Goal: Task Accomplishment & Management: Manage account settings

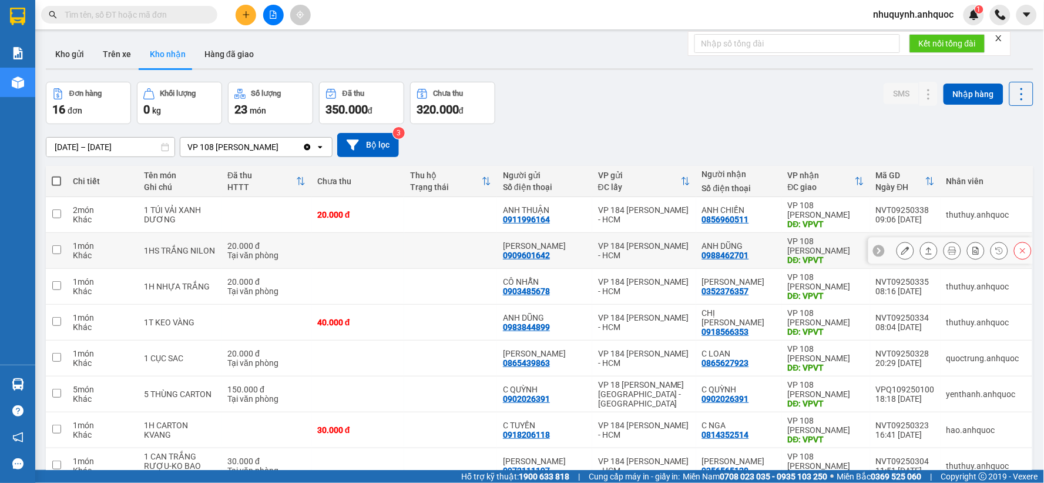
click at [155, 14] on input "text" at bounding box center [134, 14] width 139 height 13
click at [246, 14] on icon "plus" at bounding box center [246, 14] width 1 height 6
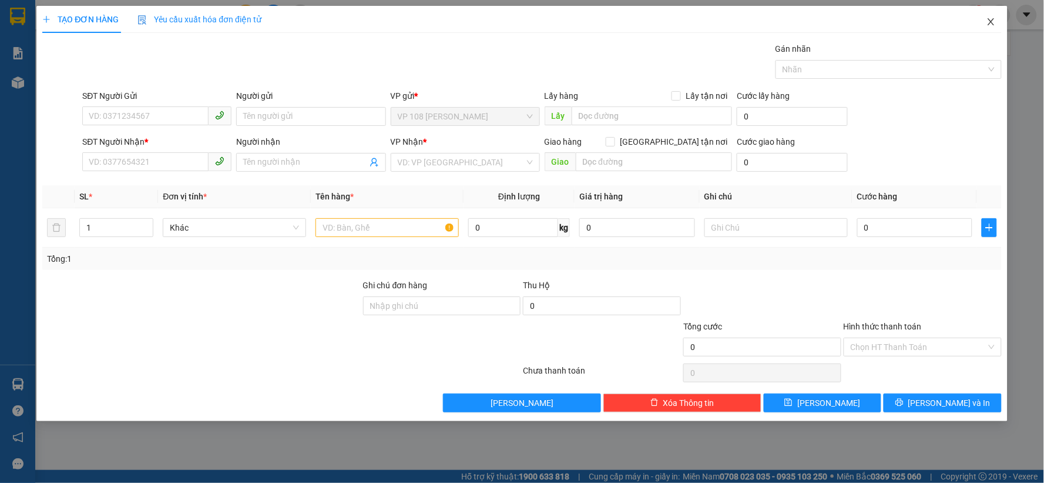
click at [994, 25] on icon "close" at bounding box center [991, 21] width 9 height 9
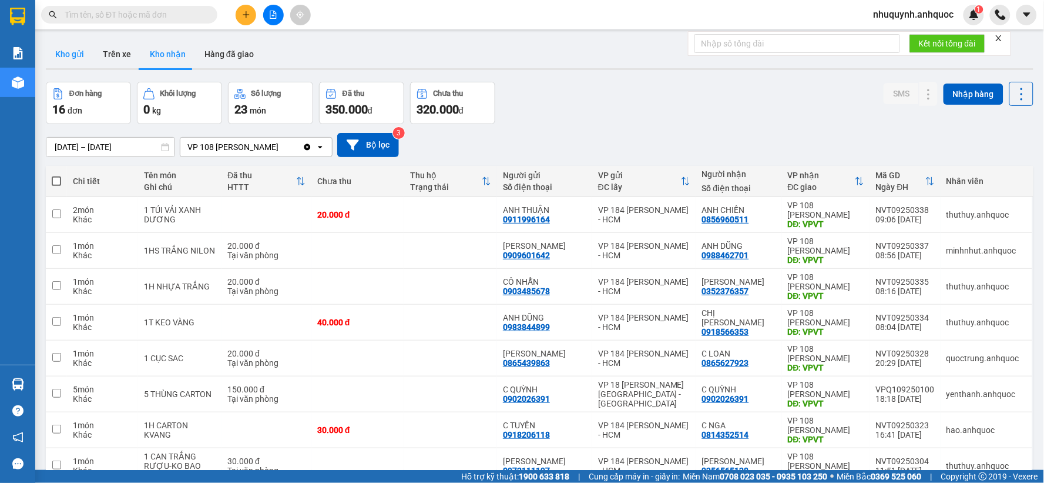
click at [81, 45] on button "Kho gửi" at bounding box center [70, 54] width 48 height 28
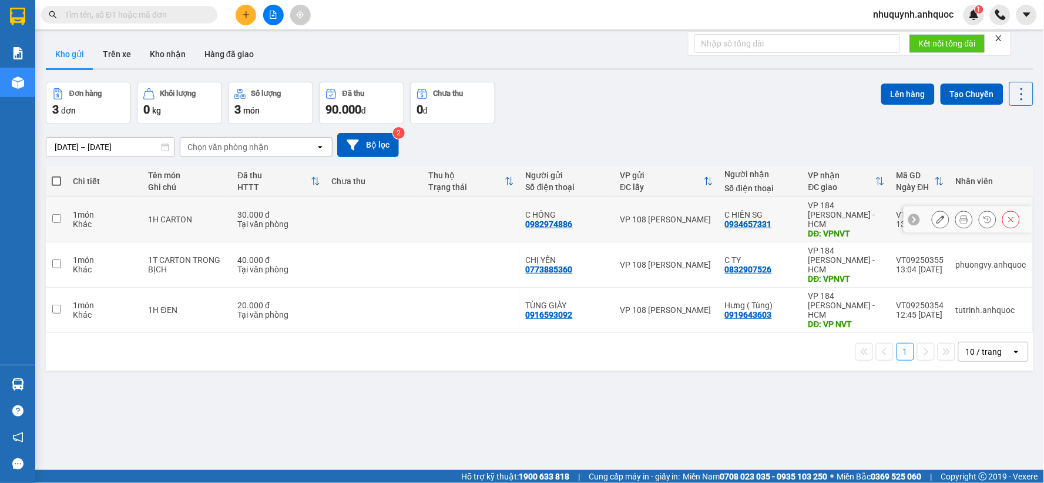
click at [410, 220] on td at bounding box center [374, 219] width 97 height 45
checkbox input "true"
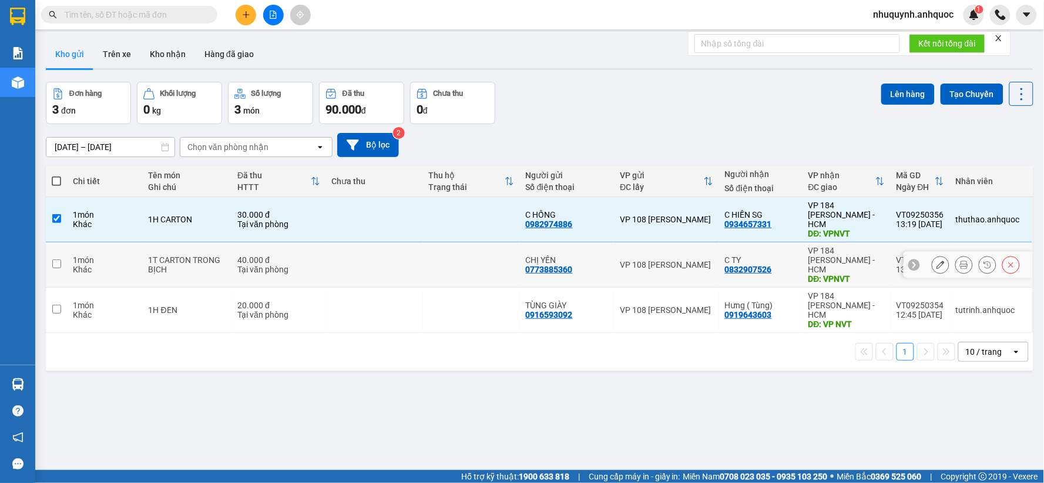
click at [404, 256] on td at bounding box center [374, 264] width 97 height 45
checkbox input "true"
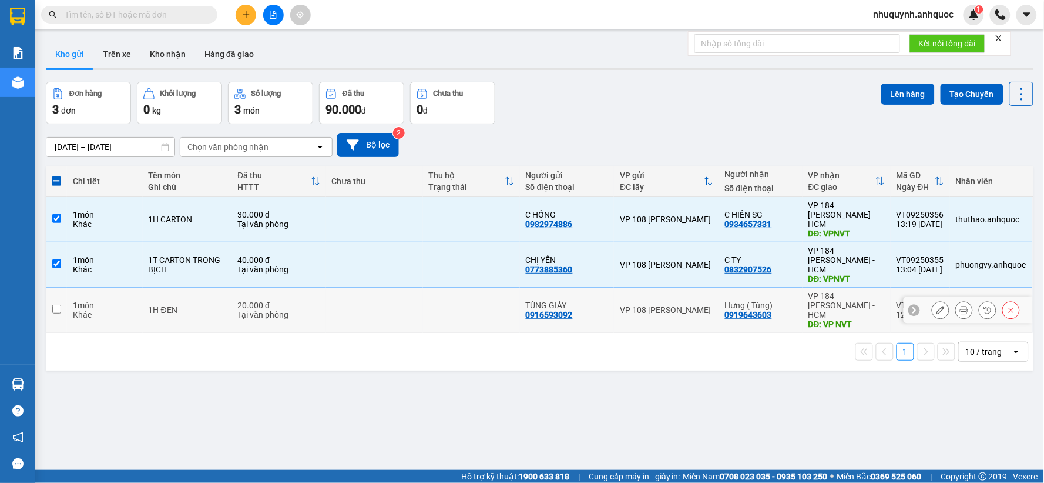
click at [388, 287] on td at bounding box center [374, 309] width 97 height 45
checkbox input "true"
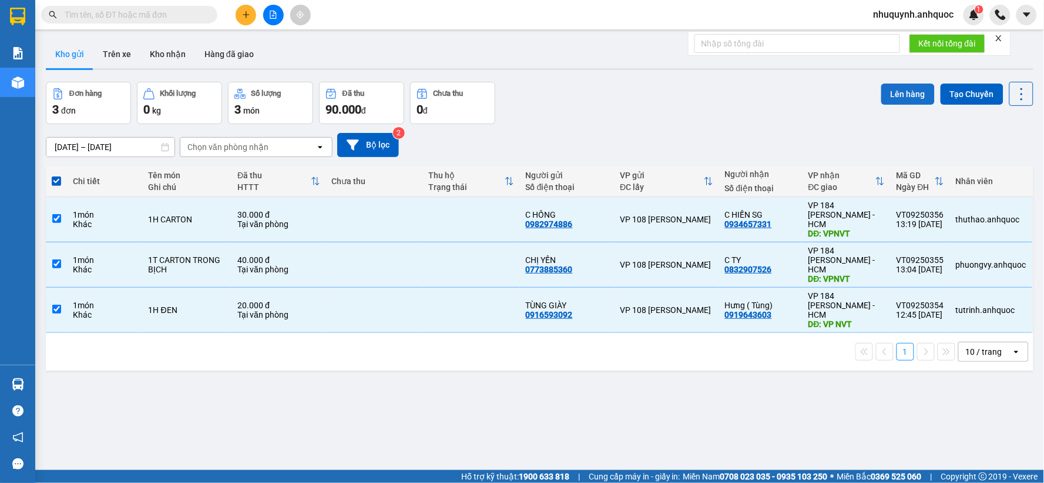
click at [884, 95] on button "Lên hàng" at bounding box center [908, 93] width 53 height 21
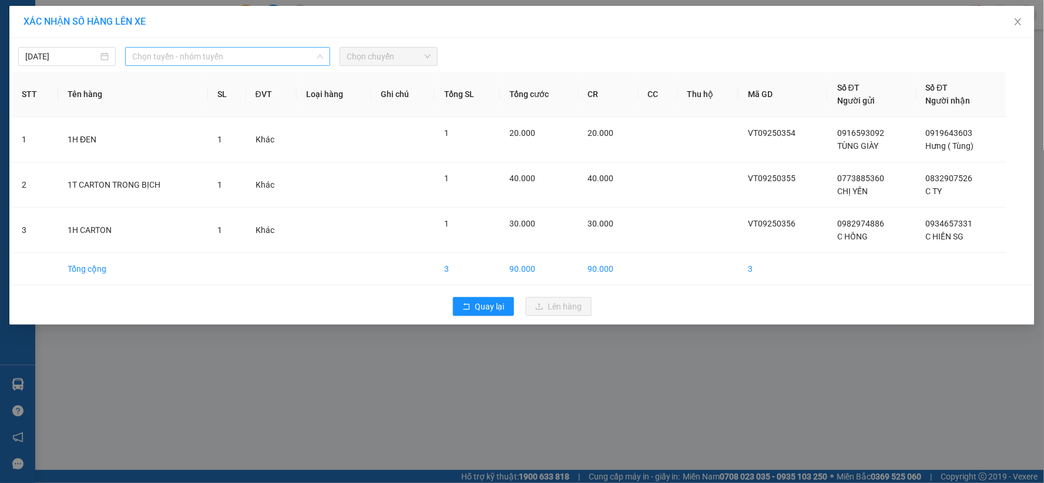
click at [255, 62] on span "Chọn tuyến - nhóm tuyến" at bounding box center [227, 57] width 191 height 18
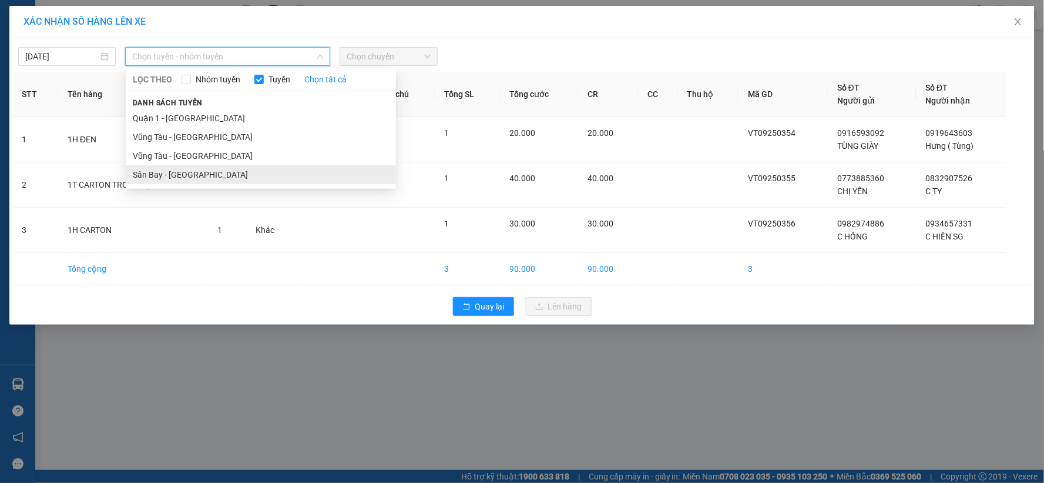
click at [186, 173] on li "Sân Bay - [GEOGRAPHIC_DATA]" at bounding box center [261, 174] width 270 height 19
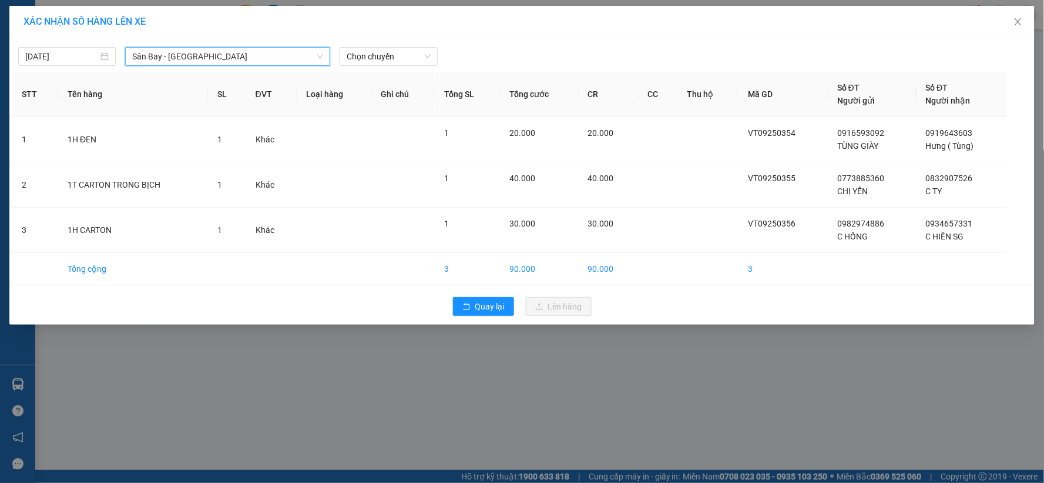
click at [247, 57] on span "Sân Bay - [GEOGRAPHIC_DATA]" at bounding box center [227, 57] width 191 height 18
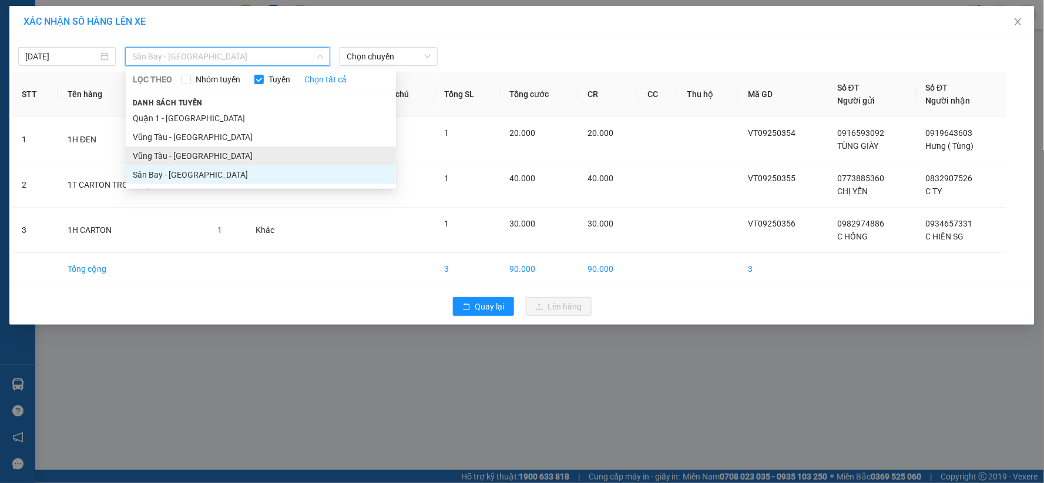
click at [188, 159] on li "Vũng Tàu - [GEOGRAPHIC_DATA]" at bounding box center [261, 155] width 270 height 19
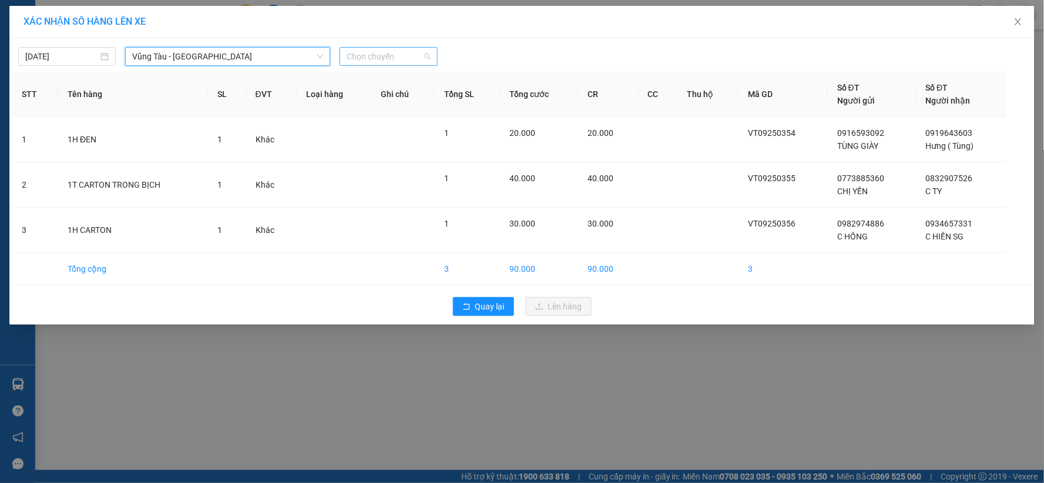
click at [398, 55] on span "Chọn chuyến" at bounding box center [388, 57] width 83 height 18
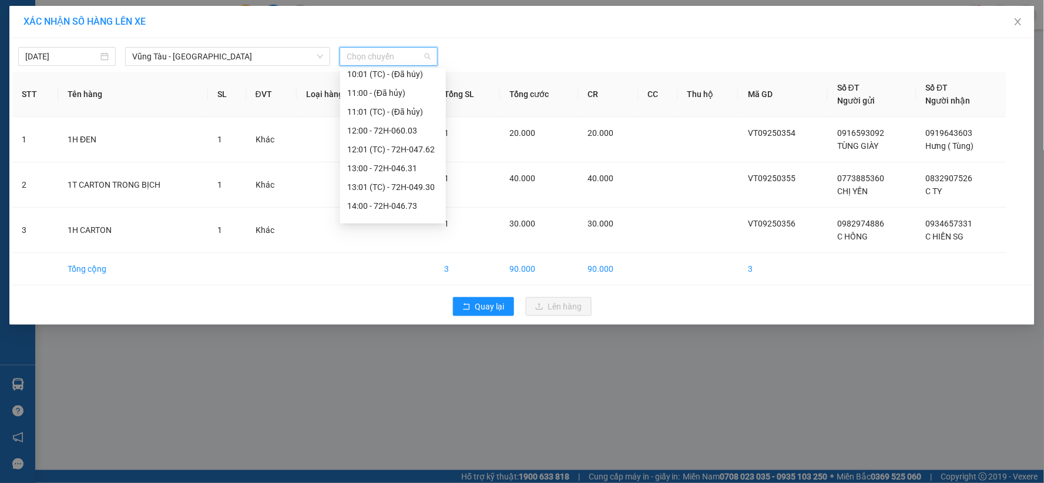
scroll to position [326, 0]
click at [369, 185] on div "14:00 - 72H-046.73" at bounding box center [393, 186] width 92 height 13
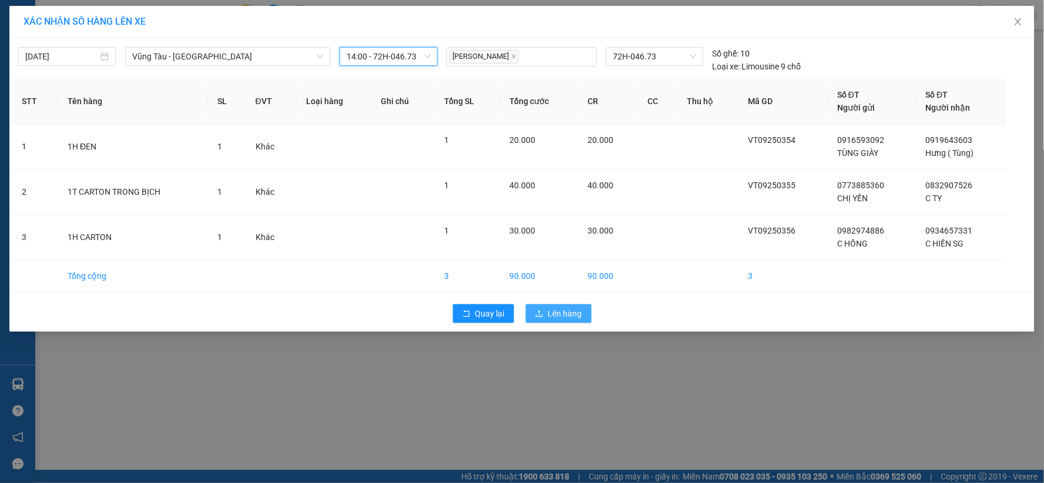
click at [570, 312] on span "Lên hàng" at bounding box center [565, 313] width 34 height 13
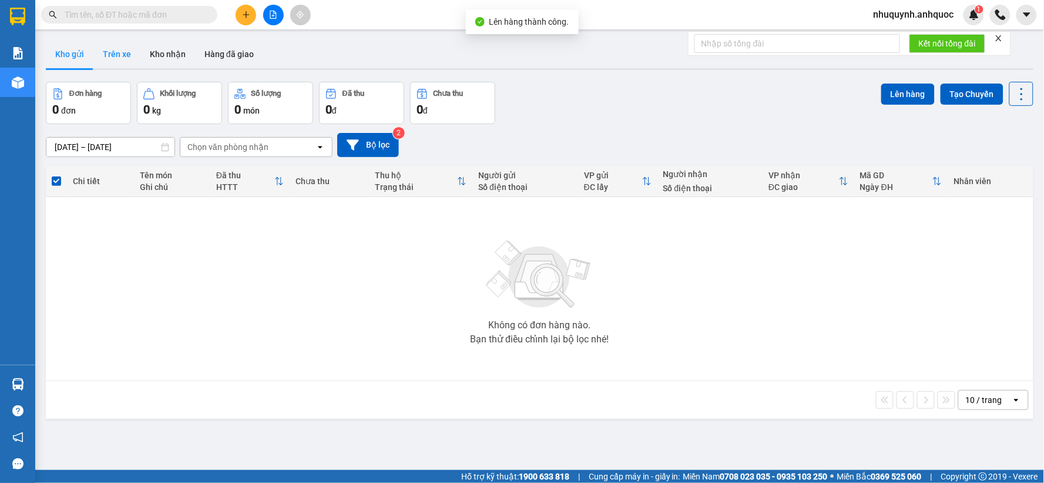
click at [125, 53] on button "Trên xe" at bounding box center [116, 54] width 47 height 28
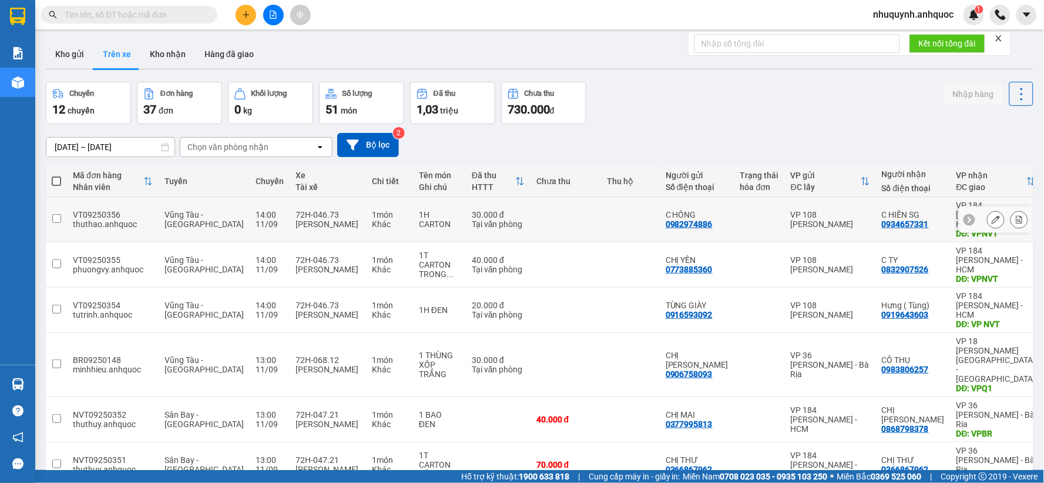
click at [1017, 216] on icon at bounding box center [1020, 219] width 6 height 8
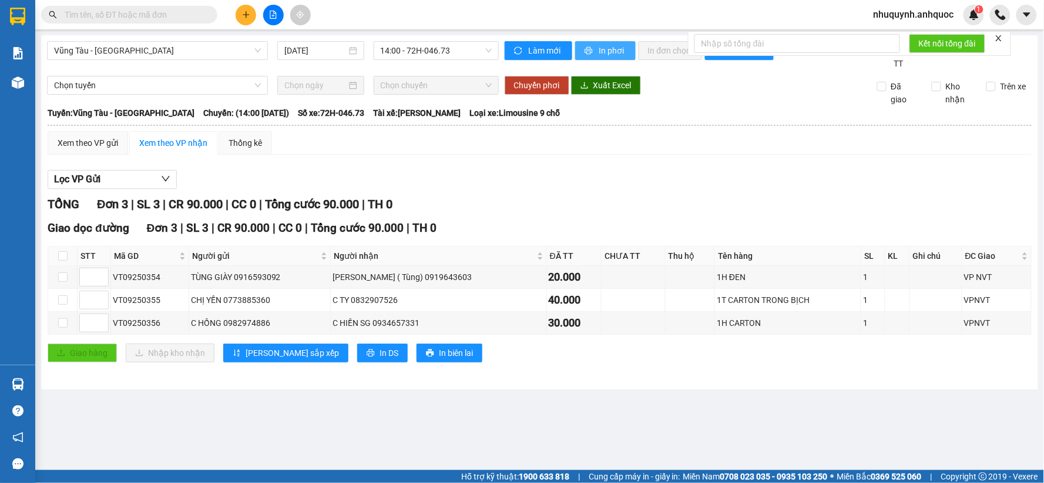
click at [591, 42] on button "In phơi" at bounding box center [605, 50] width 61 height 19
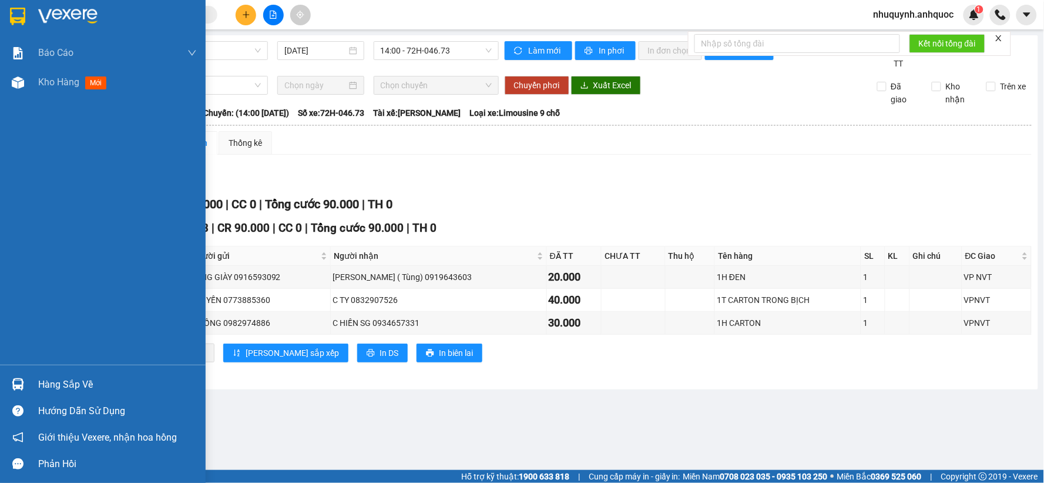
click at [46, 12] on img at bounding box center [67, 17] width 59 height 18
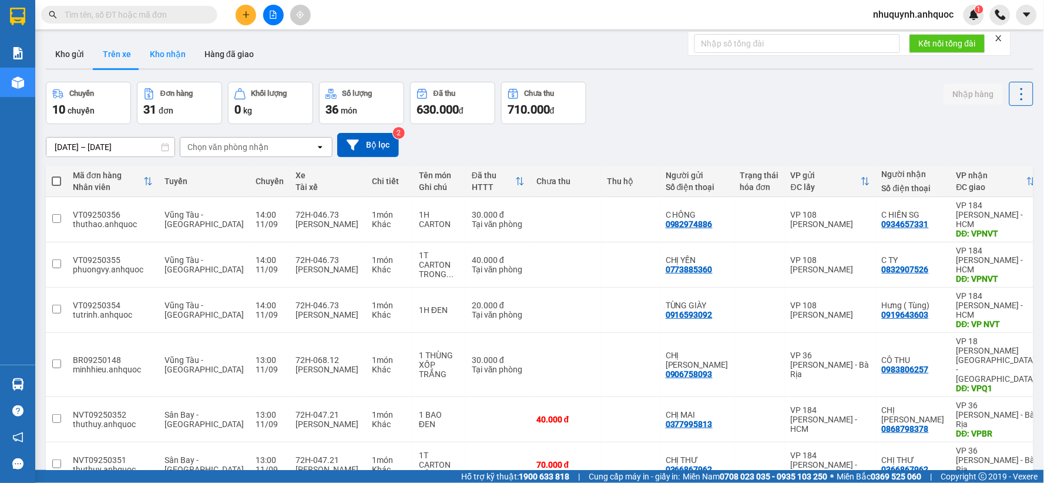
click at [168, 62] on button "Kho nhận" at bounding box center [167, 54] width 55 height 28
type input "01/09/2025 – 11/09/2025"
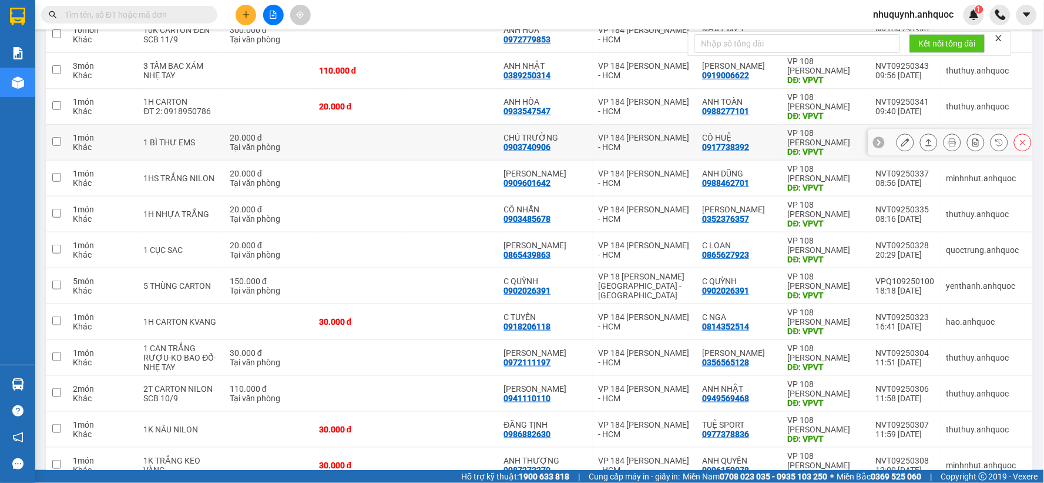
scroll to position [161, 0]
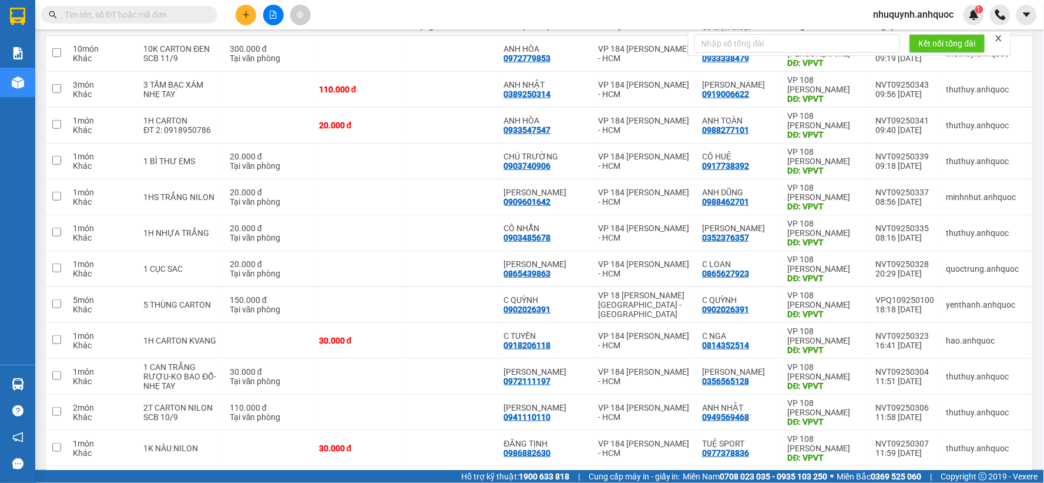
click at [1000, 38] on icon "close" at bounding box center [999, 38] width 6 height 6
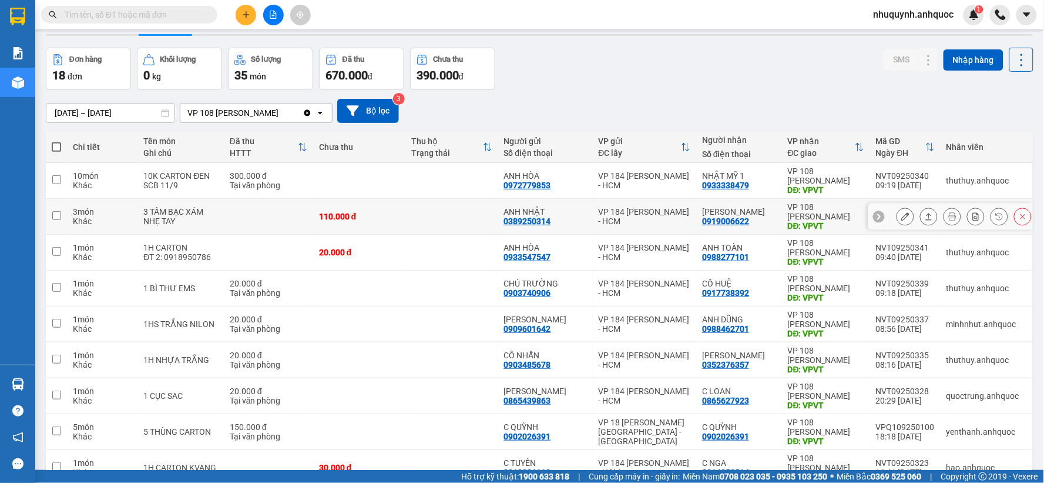
scroll to position [65, 0]
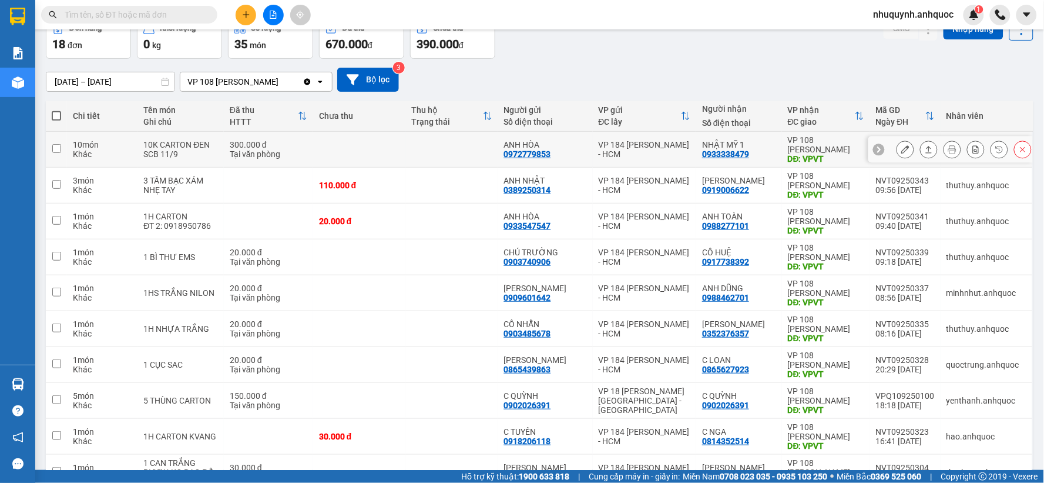
click at [356, 145] on td at bounding box center [359, 150] width 92 height 36
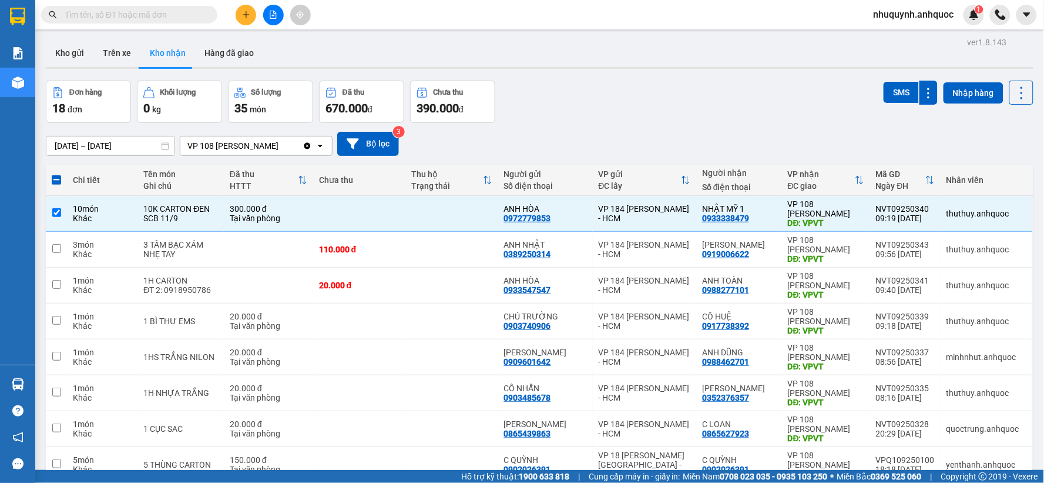
scroll to position [0, 0]
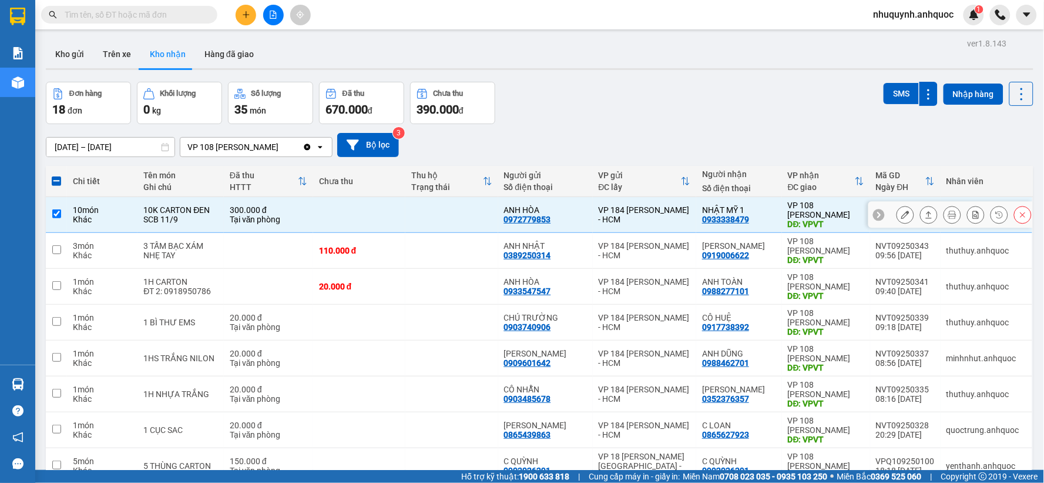
click at [419, 210] on td at bounding box center [452, 215] width 92 height 36
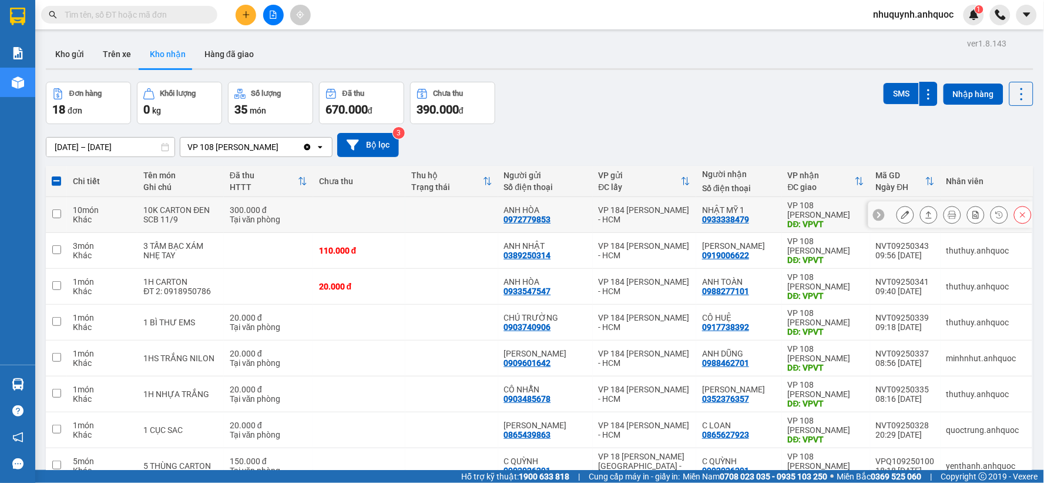
checkbox input "false"
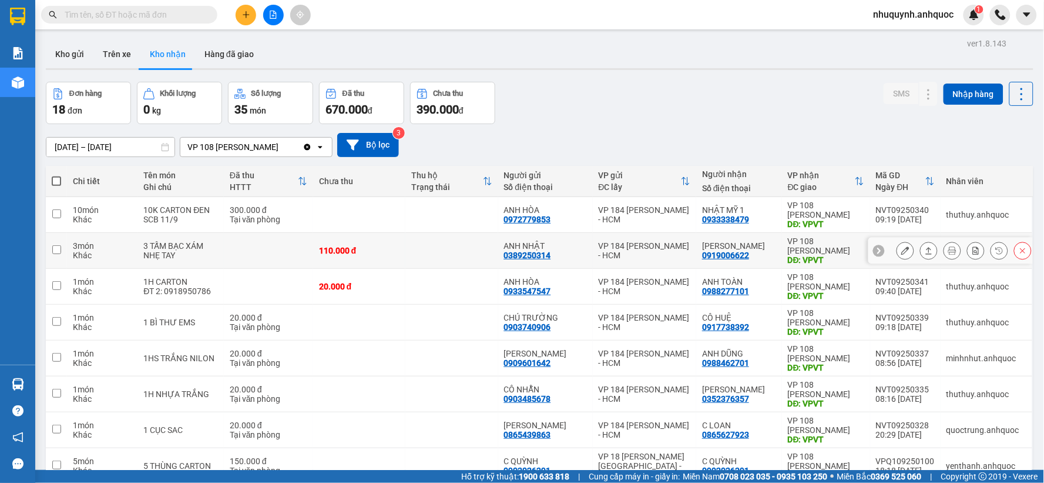
click at [413, 247] on td at bounding box center [452, 251] width 92 height 36
checkbox input "true"
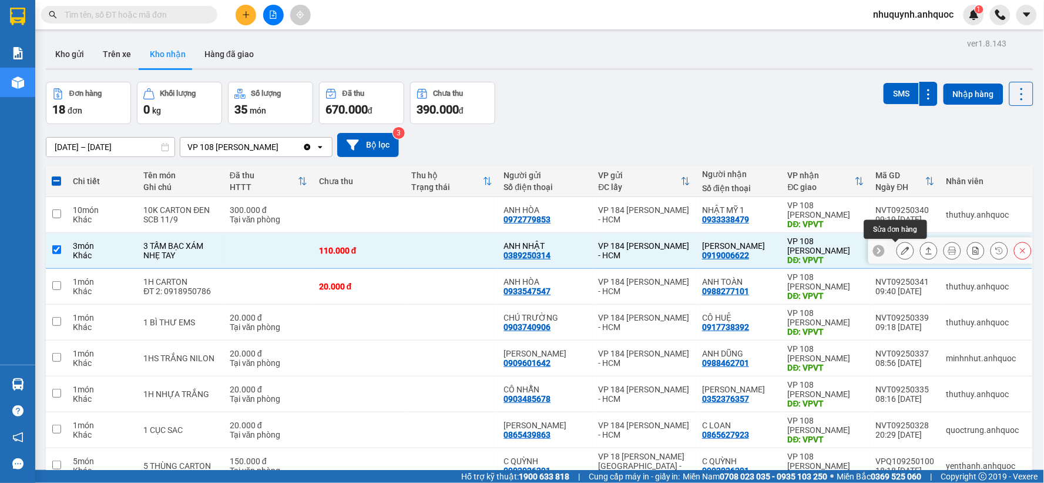
click at [902, 249] on icon at bounding box center [906, 250] width 8 height 8
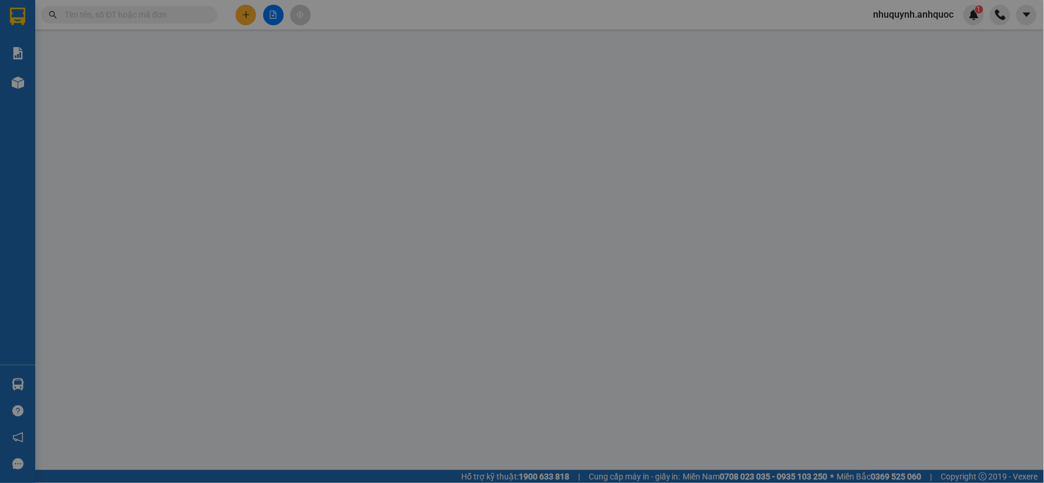
type input "0389250314"
type input "ANH NHẬT"
type input "0919006622"
type input "ANH BẢO"
type input "VPVT"
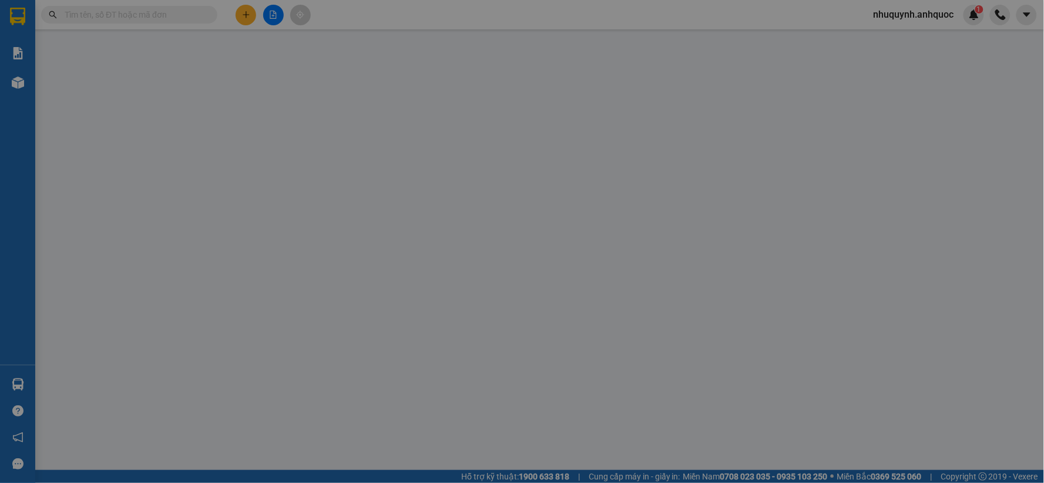
type input "110.000"
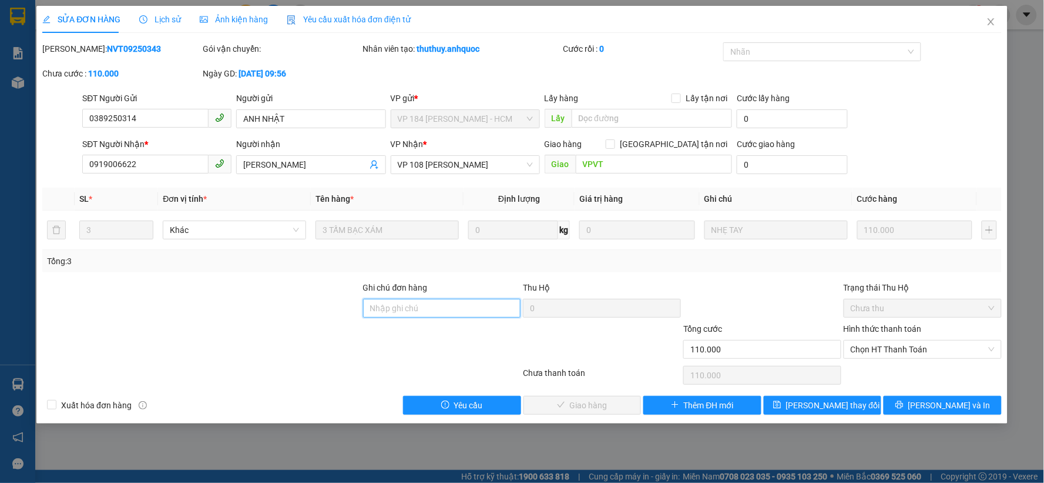
click at [470, 309] on input "Ghi chú đơn hàng" at bounding box center [442, 308] width 158 height 19
click at [914, 350] on span "Chọn HT Thanh Toán" at bounding box center [923, 349] width 144 height 18
type input "ck scb 11/9"
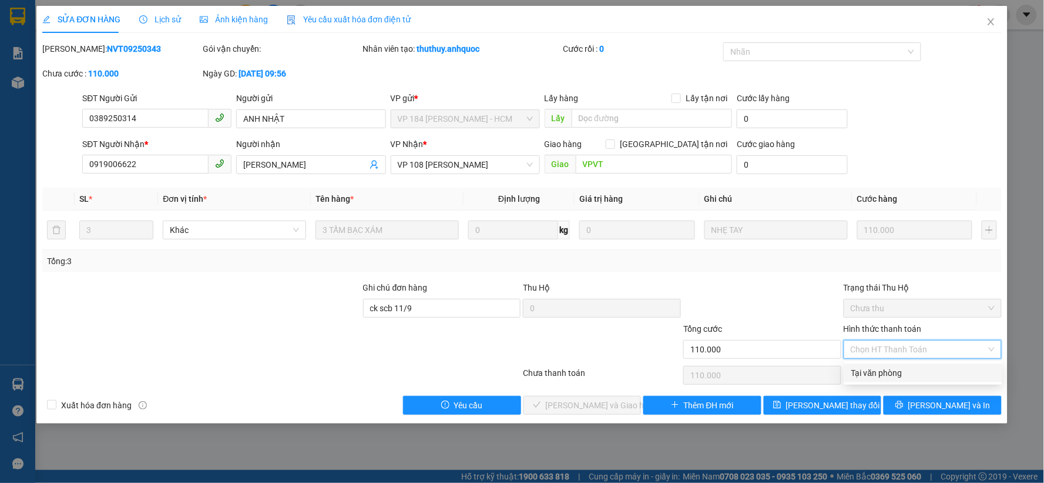
click at [909, 368] on div "Tại văn phòng" at bounding box center [924, 372] width 144 height 13
type input "0"
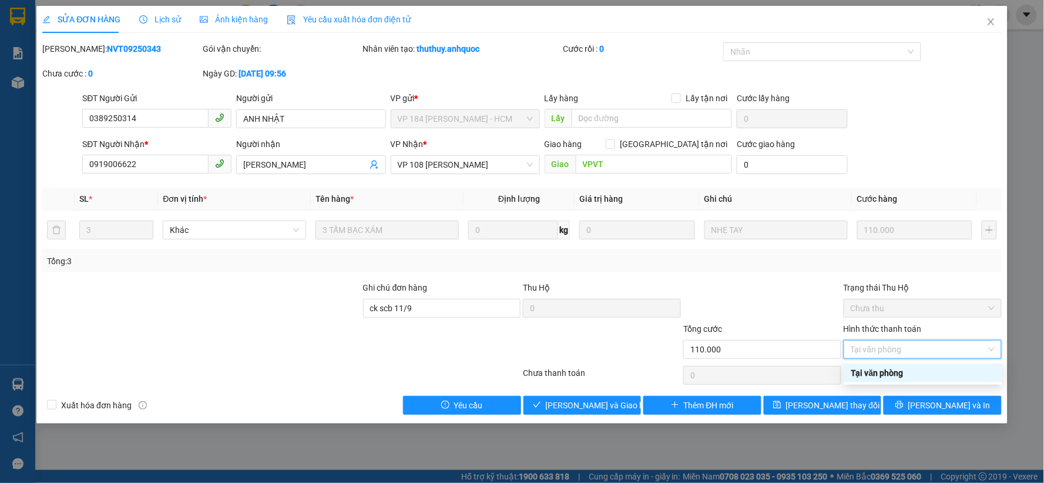
click at [933, 374] on div "Tại văn phòng" at bounding box center [924, 372] width 144 height 13
click at [92, 407] on span "Xuất hóa đơn hàng" at bounding box center [96, 404] width 80 height 13
click at [55, 407] on input "Xuất hóa đơn hàng" at bounding box center [51, 404] width 8 height 8
checkbox input "true"
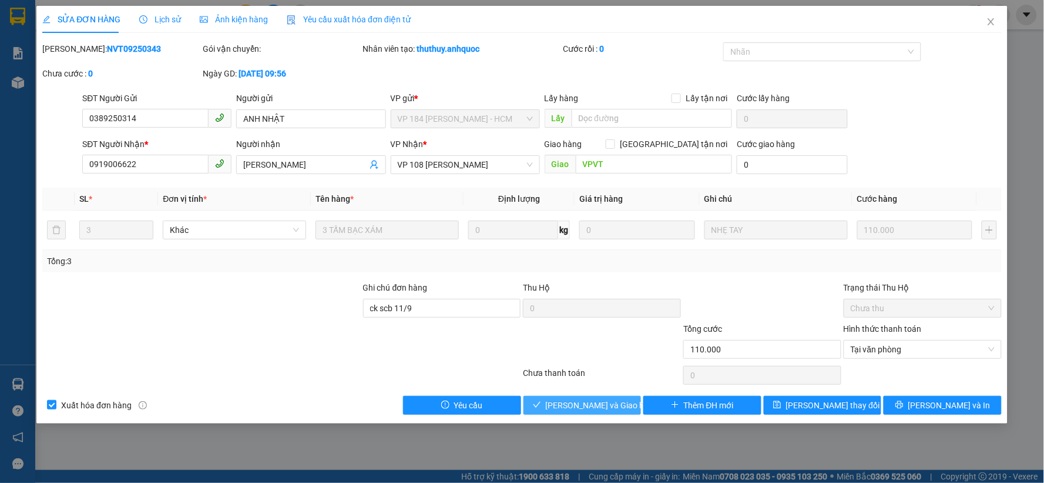
click at [585, 403] on span "Lưu và Giao hàng" at bounding box center [602, 404] width 113 height 13
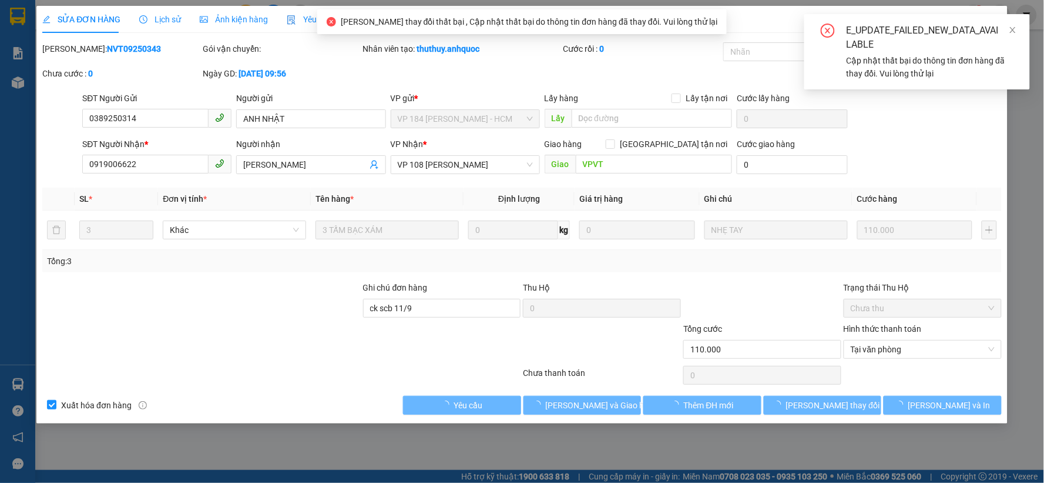
type input "CKSCB 11/9"
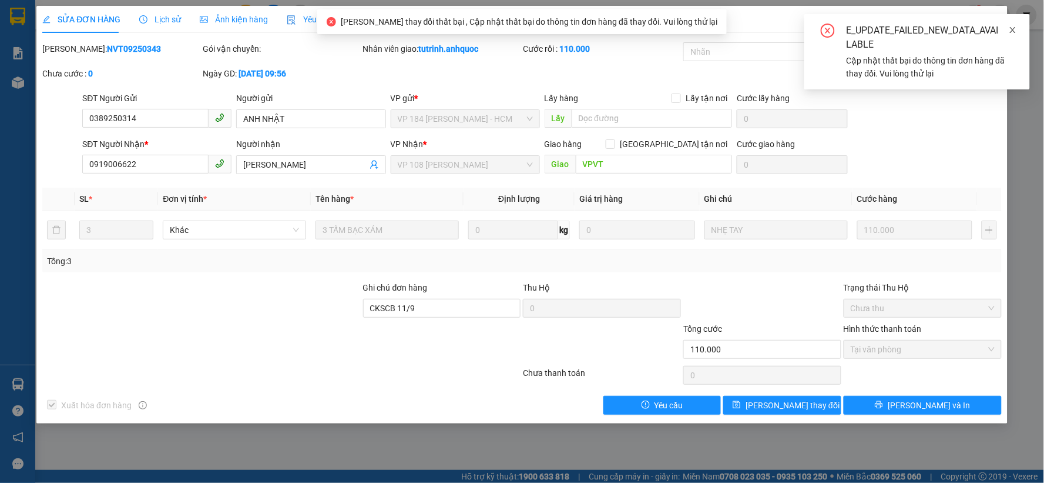
click at [1016, 29] on icon "close" at bounding box center [1013, 30] width 8 height 8
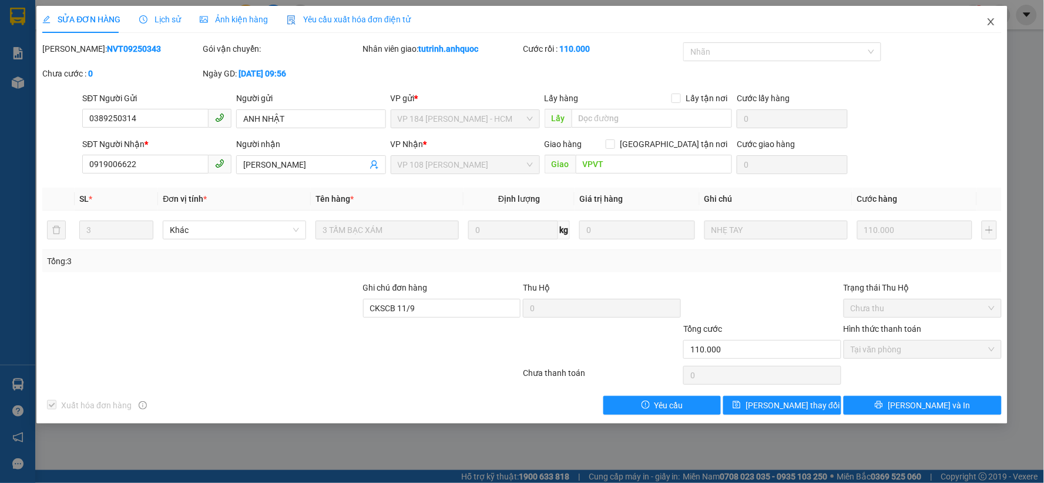
click at [987, 24] on icon "close" at bounding box center [991, 21] width 9 height 9
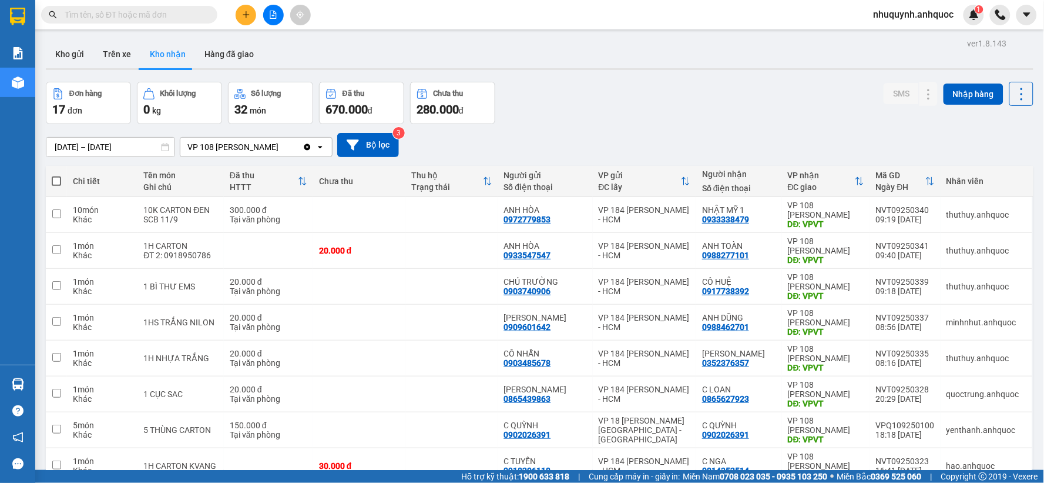
click at [923, 18] on span "nhuquynh.anhquoc" at bounding box center [914, 14] width 99 height 15
click at [913, 38] on span "Đăng xuất" at bounding box center [920, 36] width 76 height 13
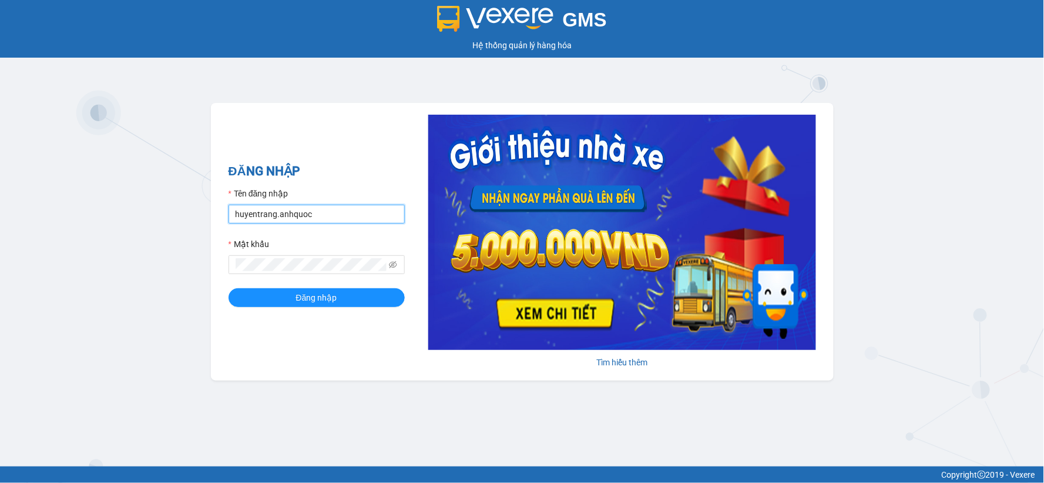
drag, startPoint x: 320, startPoint y: 212, endPoint x: 230, endPoint y: 214, distance: 90.0
click at [230, 214] on input "huyentrang.anhquoc" at bounding box center [317, 214] width 176 height 19
type input "ngoctrang.anhquoc"
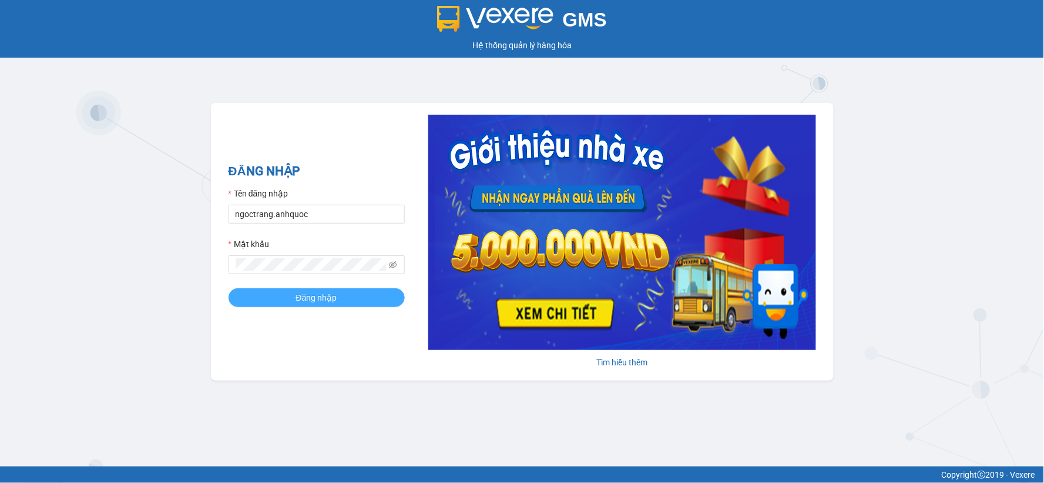
click at [293, 298] on button "Đăng nhập" at bounding box center [317, 297] width 176 height 19
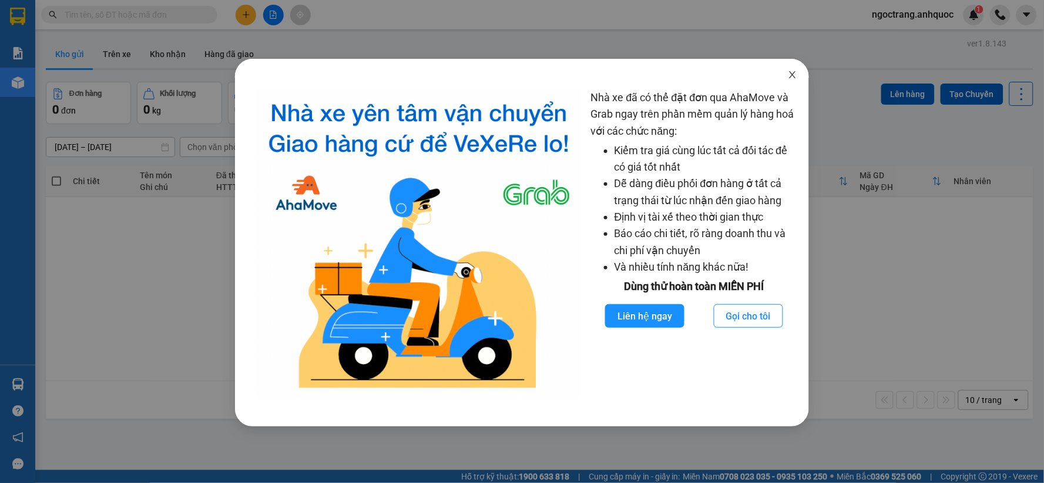
click at [794, 75] on icon "close" at bounding box center [793, 74] width 6 height 7
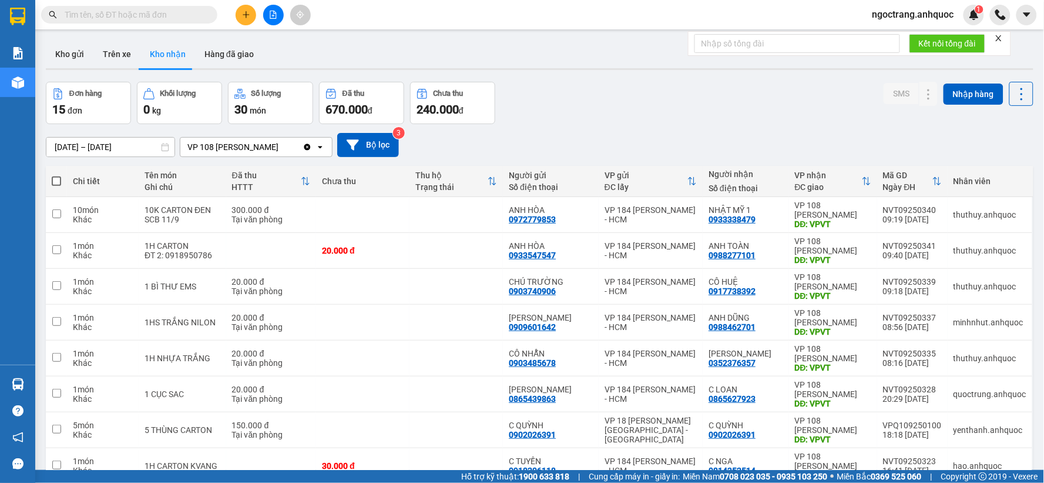
click at [250, 19] on button at bounding box center [246, 15] width 21 height 21
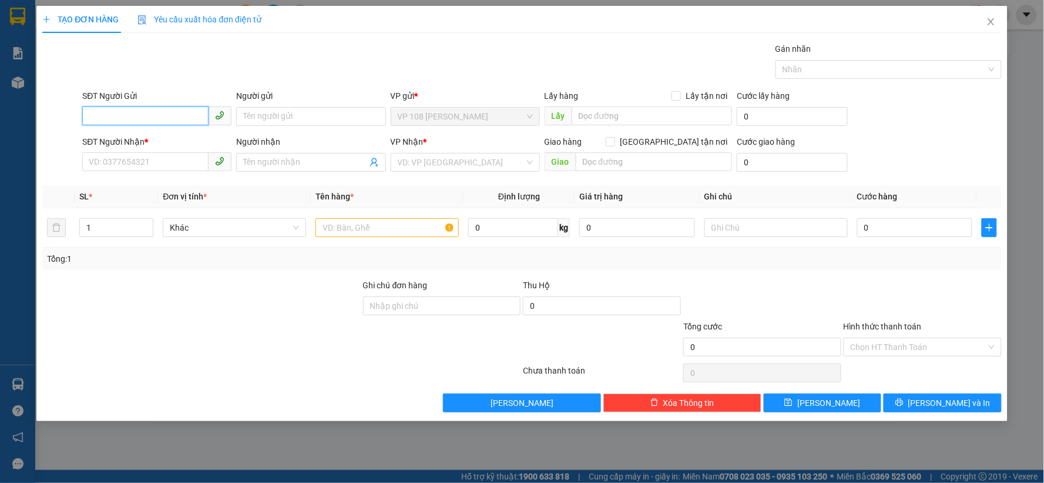
click at [172, 121] on input "SĐT Người Gửi" at bounding box center [145, 115] width 126 height 19
type input "0985657157"
click at [169, 136] on div "0985657157 - [GEOGRAPHIC_DATA]" at bounding box center [156, 139] width 135 height 13
type input "[PERSON_NAME]"
type input "0961288946"
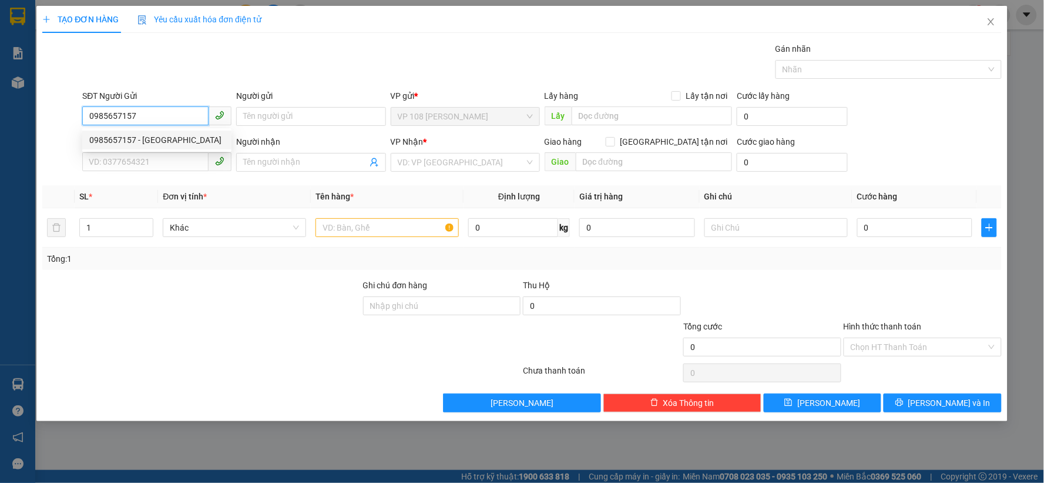
type input "TÙNG"
type input "VP Q1"
type input "SCB 11/9 -VPQ1 THẢO"
type input "20.000"
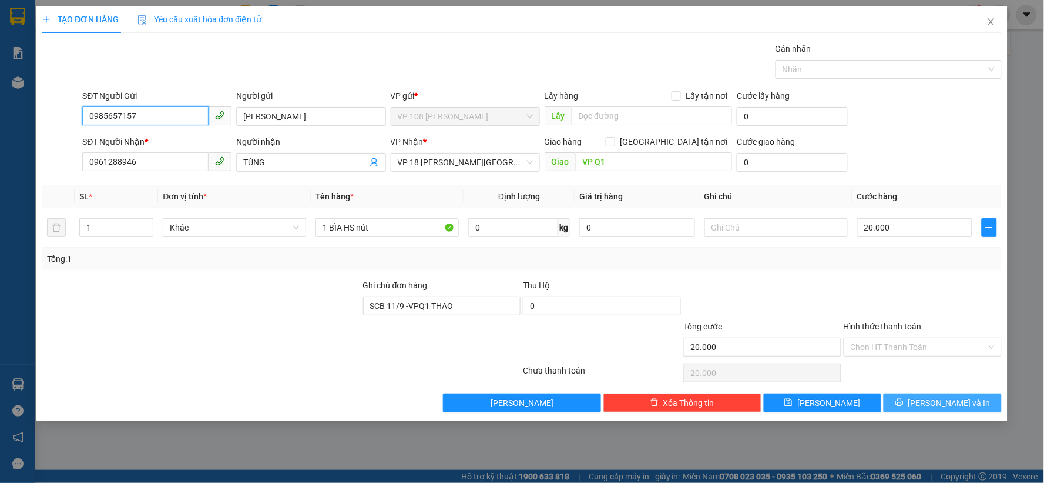
type input "0985657157"
click at [904, 403] on icon "printer" at bounding box center [900, 402] width 8 height 8
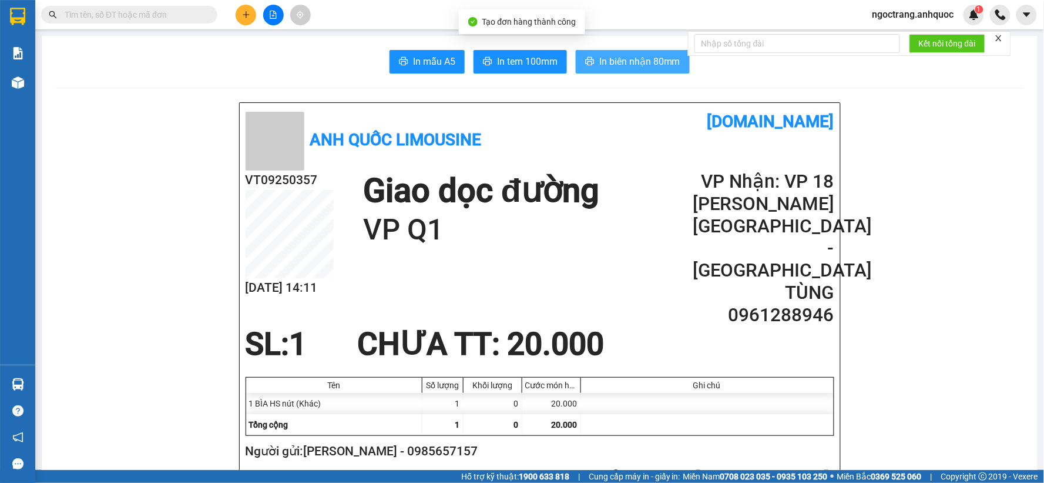
click at [649, 68] on span "In biên nhận 80mm" at bounding box center [639, 61] width 81 height 15
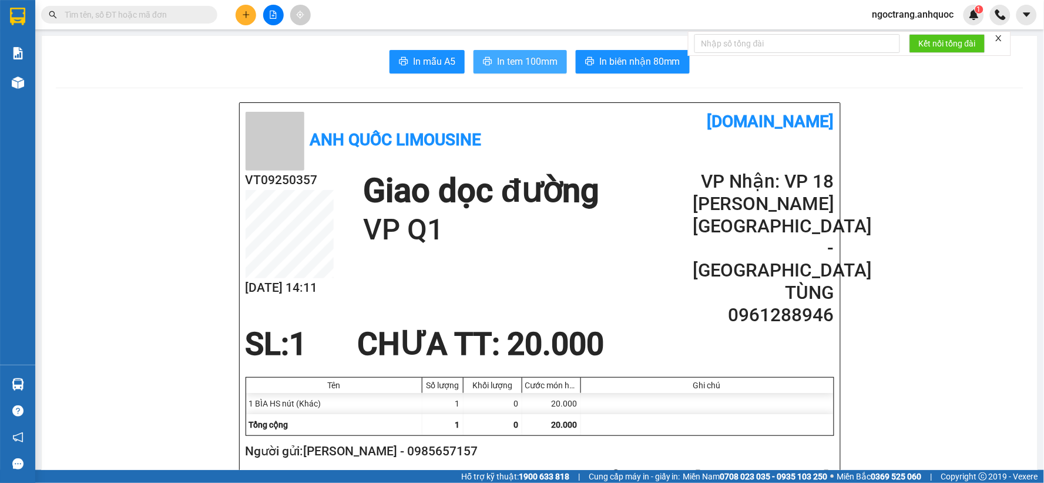
click at [487, 58] on icon "printer" at bounding box center [487, 60] width 9 height 9
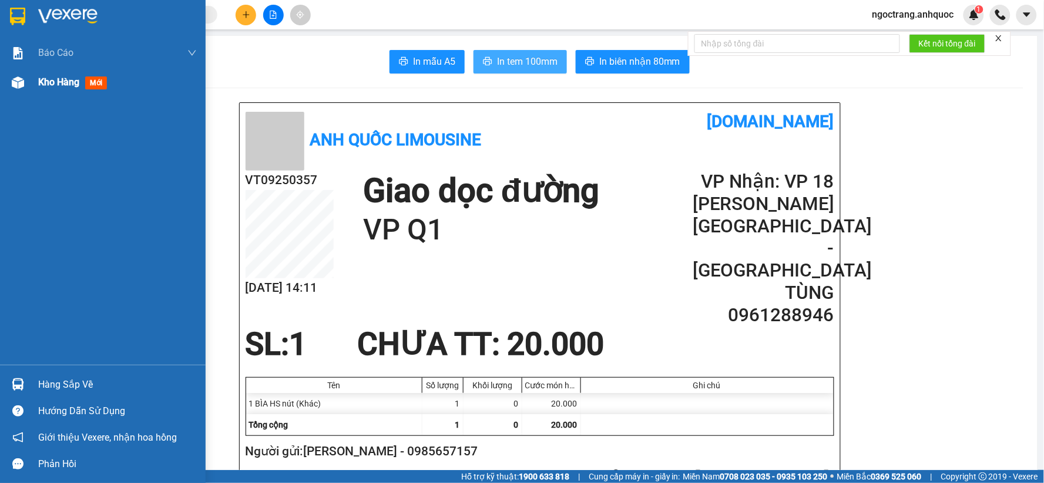
click at [52, 72] on div "Kho hàng mới" at bounding box center [117, 82] width 159 height 29
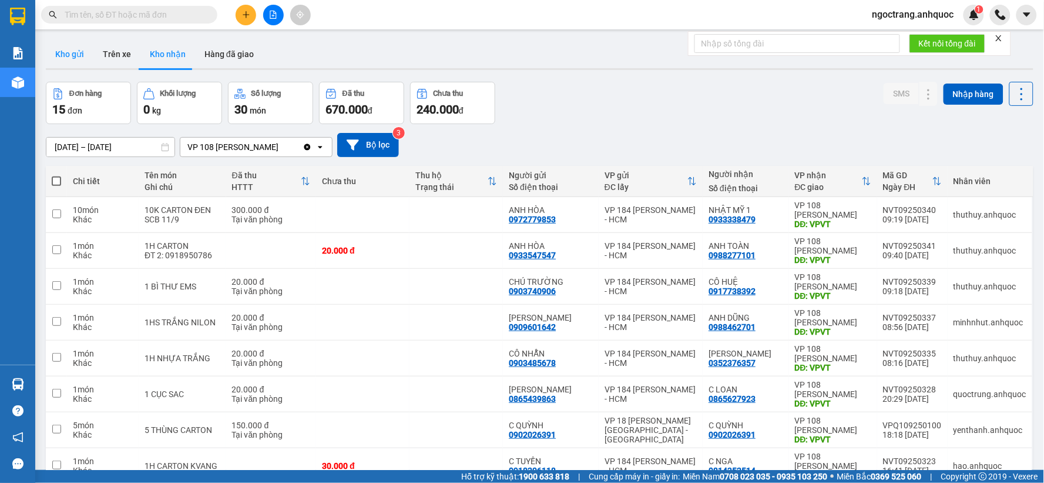
click at [72, 53] on button "Kho gửi" at bounding box center [70, 54] width 48 height 28
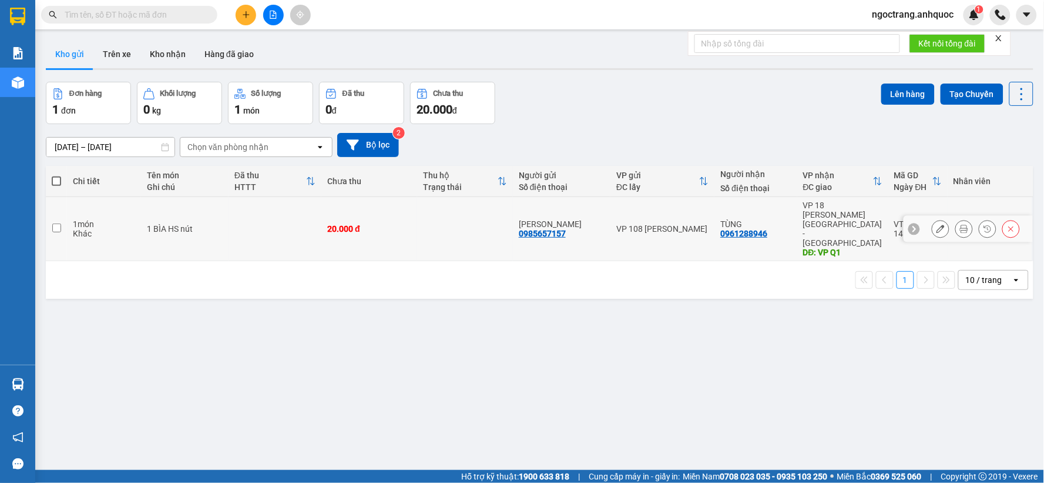
drag, startPoint x: 61, startPoint y: 213, endPoint x: 654, endPoint y: 271, distance: 595.8
click at [61, 214] on td at bounding box center [56, 229] width 21 height 64
checkbox input "true"
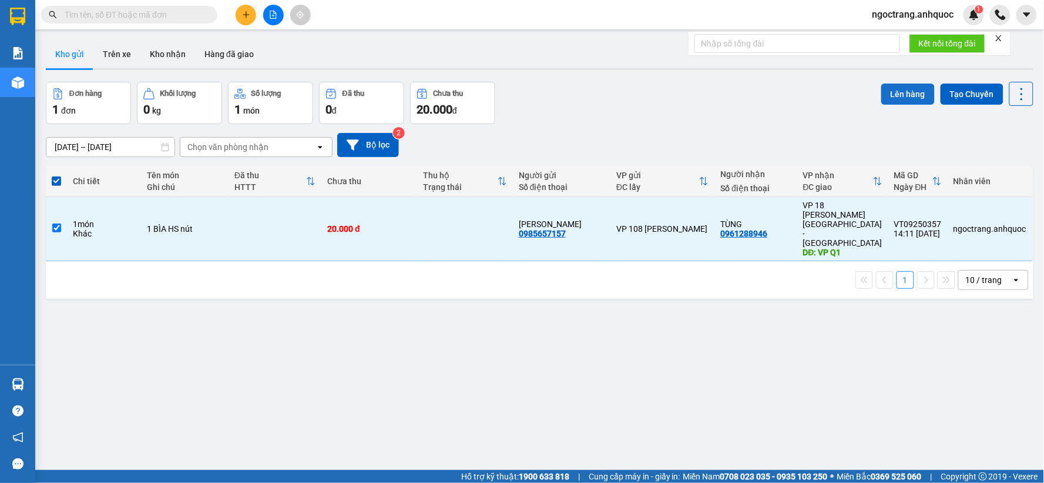
click at [896, 98] on button "Lên hàng" at bounding box center [908, 93] width 53 height 21
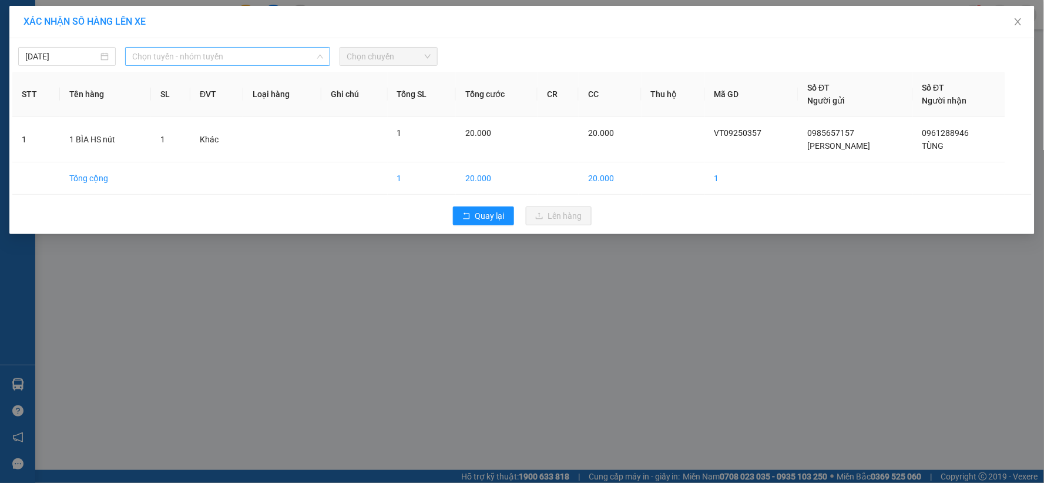
click at [203, 56] on span "Chọn tuyến - nhóm tuyến" at bounding box center [227, 57] width 191 height 18
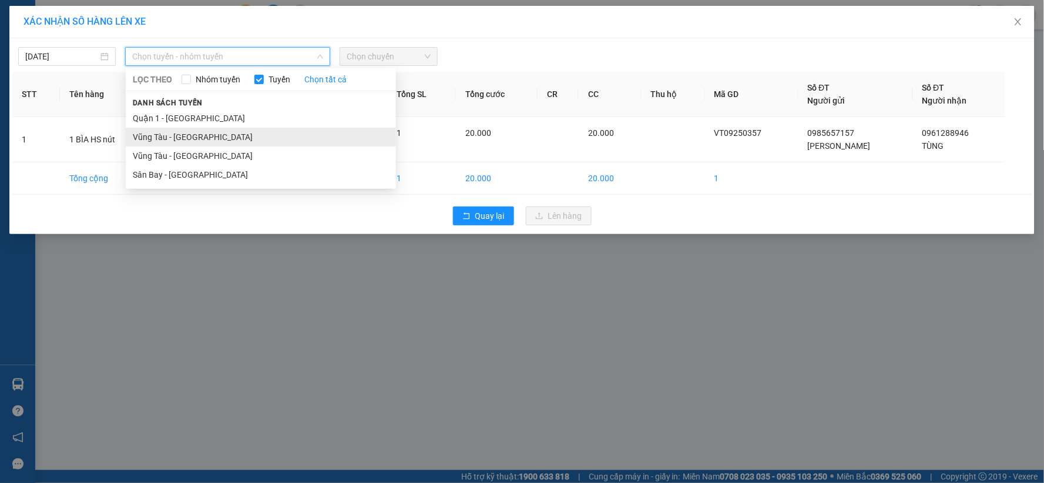
click at [190, 138] on li "Vũng Tàu - [GEOGRAPHIC_DATA]" at bounding box center [261, 137] width 270 height 19
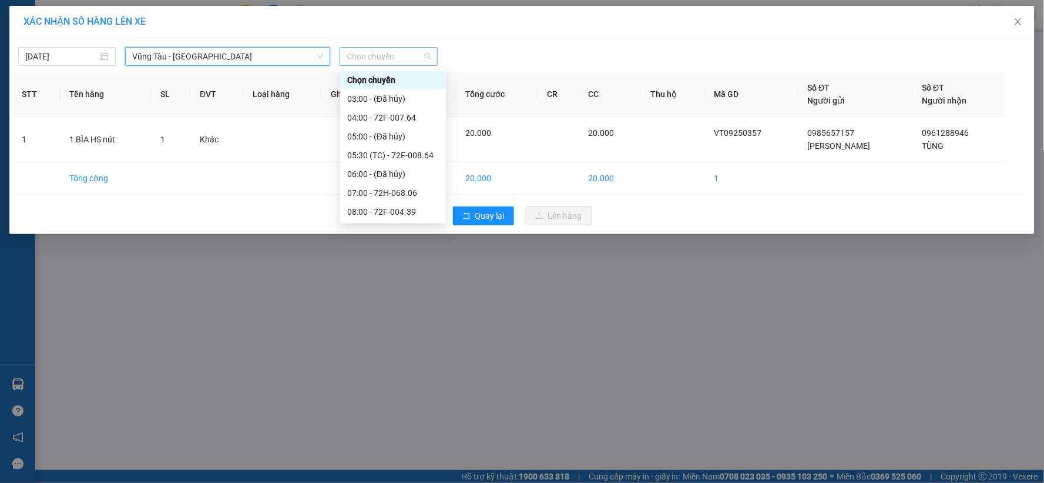
drag, startPoint x: 398, startPoint y: 56, endPoint x: 404, endPoint y: 54, distance: 6.3
click at [404, 54] on span "Chọn chuyến" at bounding box center [388, 57] width 83 height 18
type input "15"
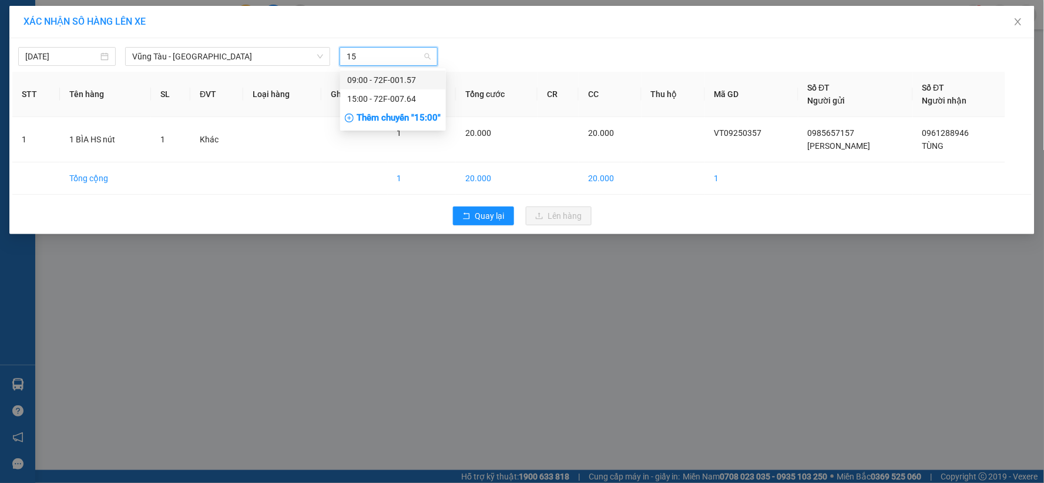
click at [398, 80] on div "09:00 - 72F-001.57" at bounding box center [393, 79] width 92 height 13
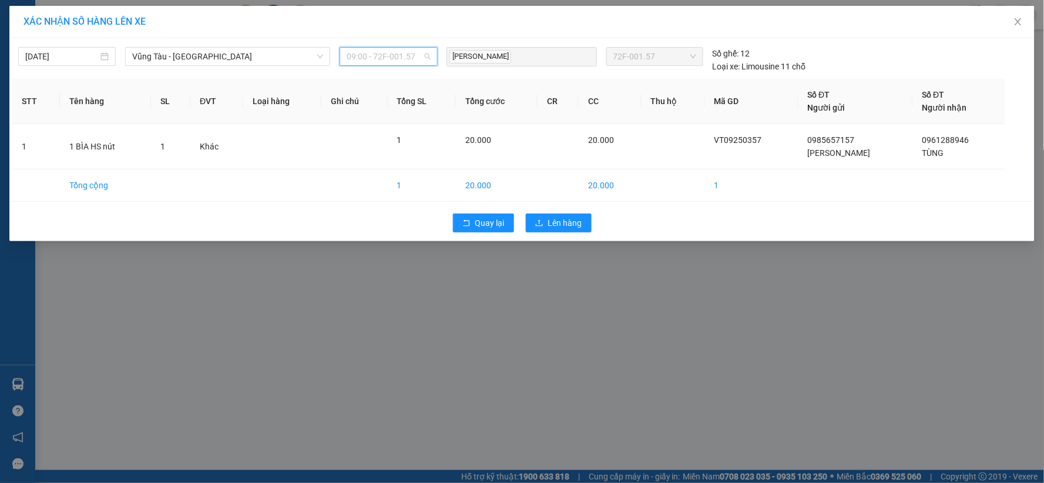
click at [389, 56] on span "09:00 - 72F-001.57" at bounding box center [388, 57] width 83 height 18
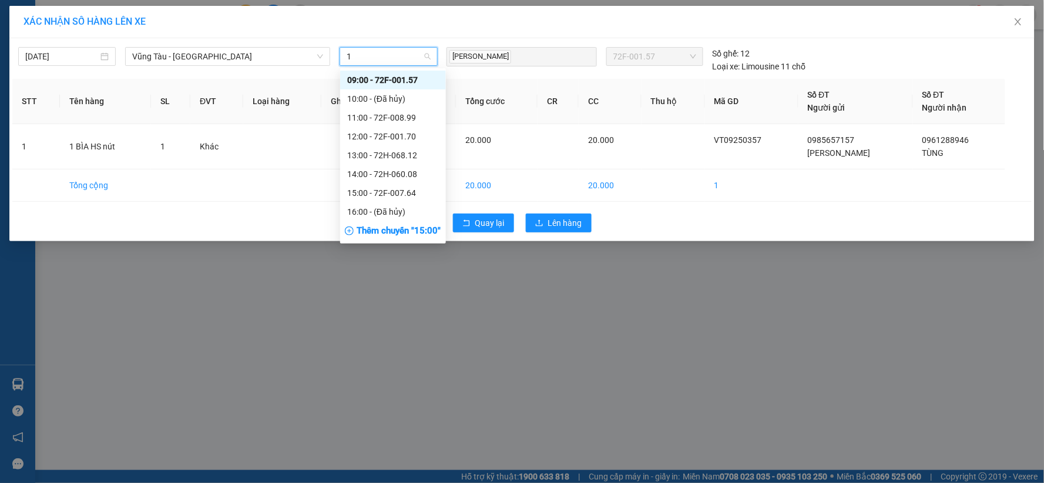
type input "15"
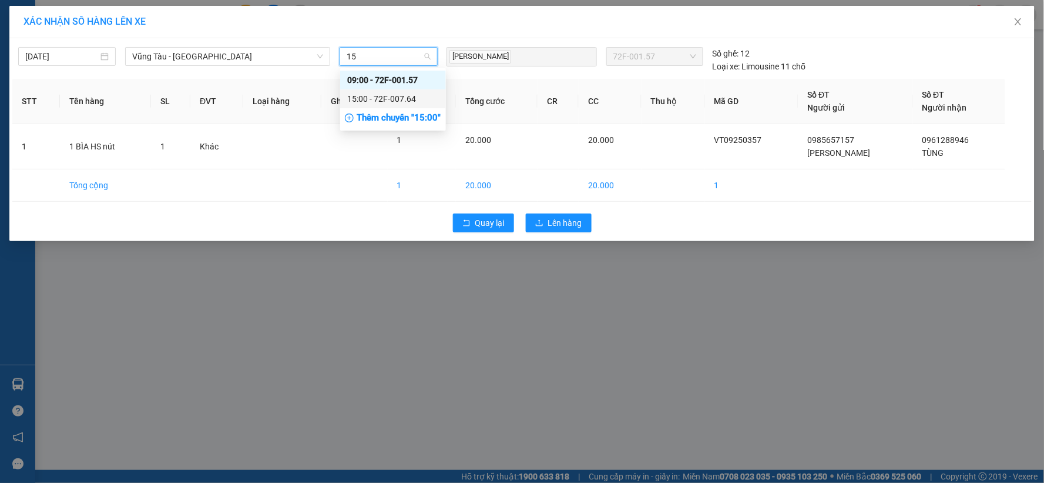
click at [391, 101] on div "15:00 - 72F-007.64" at bounding box center [393, 98] width 92 height 13
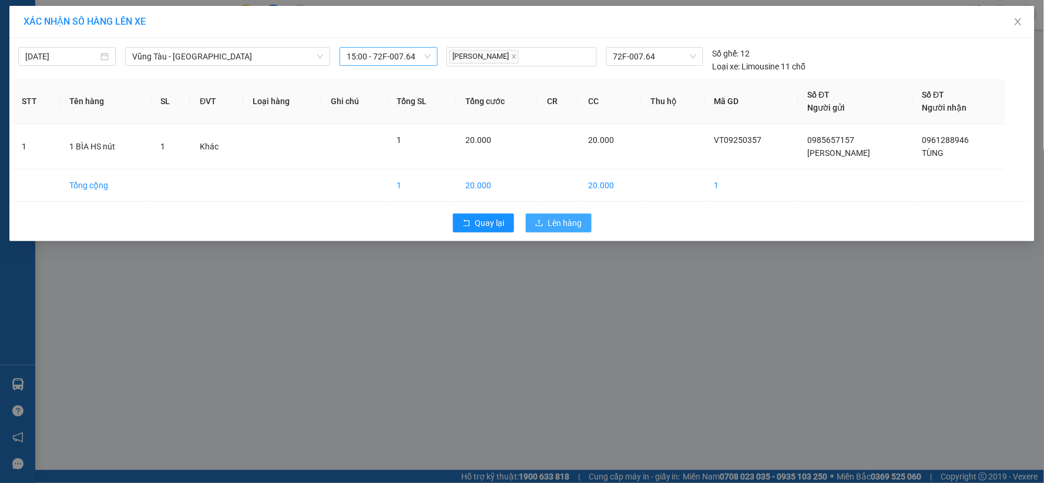
click at [567, 221] on span "Lên hàng" at bounding box center [565, 222] width 34 height 13
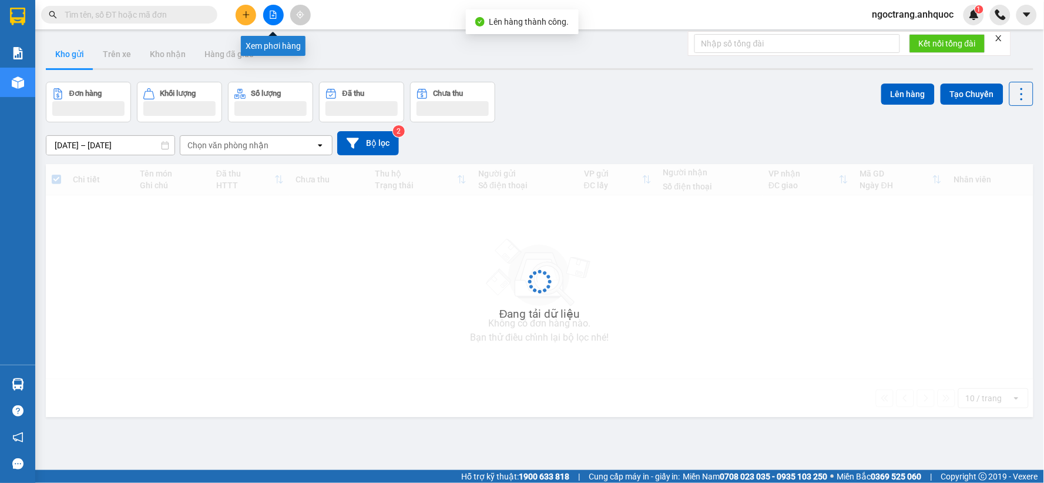
click at [268, 15] on button at bounding box center [273, 15] width 21 height 21
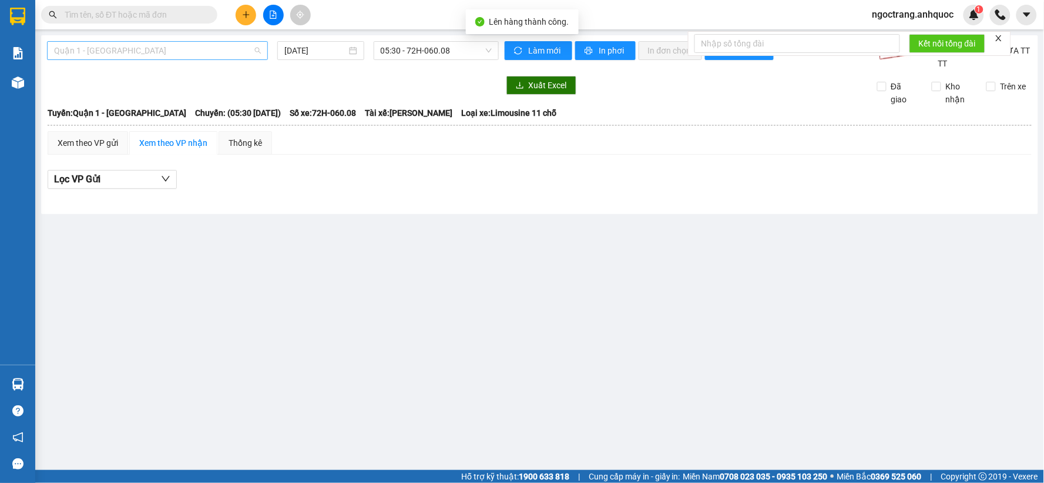
click at [161, 49] on span "Quận 1 - [GEOGRAPHIC_DATA]" at bounding box center [157, 51] width 207 height 18
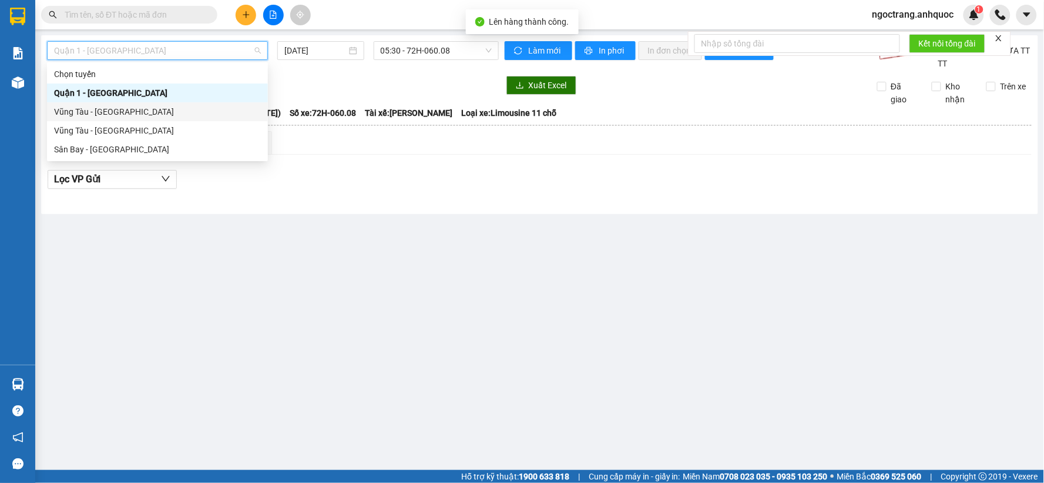
click at [130, 113] on div "Vũng Tàu - [GEOGRAPHIC_DATA]" at bounding box center [157, 111] width 207 height 13
type input "[DATE]"
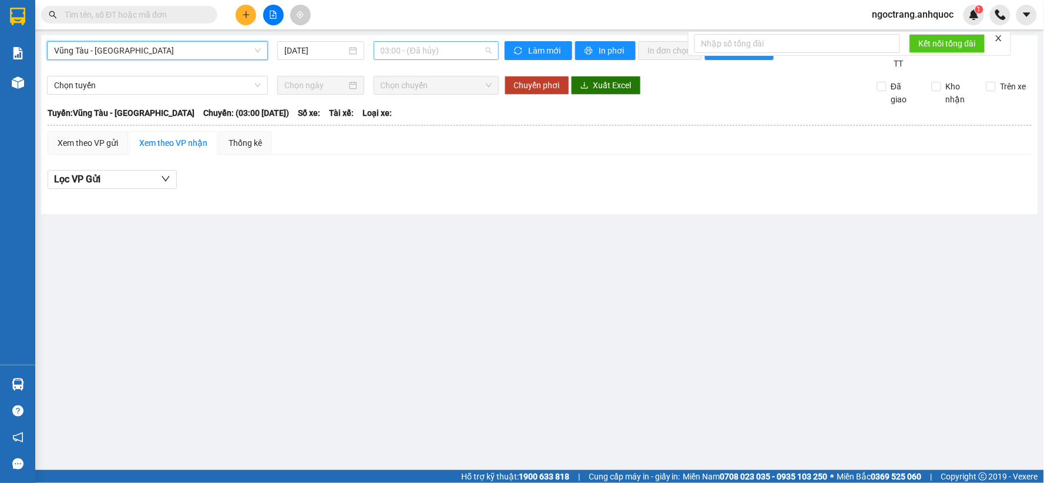
click at [451, 45] on span "03:00 - (Đã hủy)" at bounding box center [436, 51] width 111 height 18
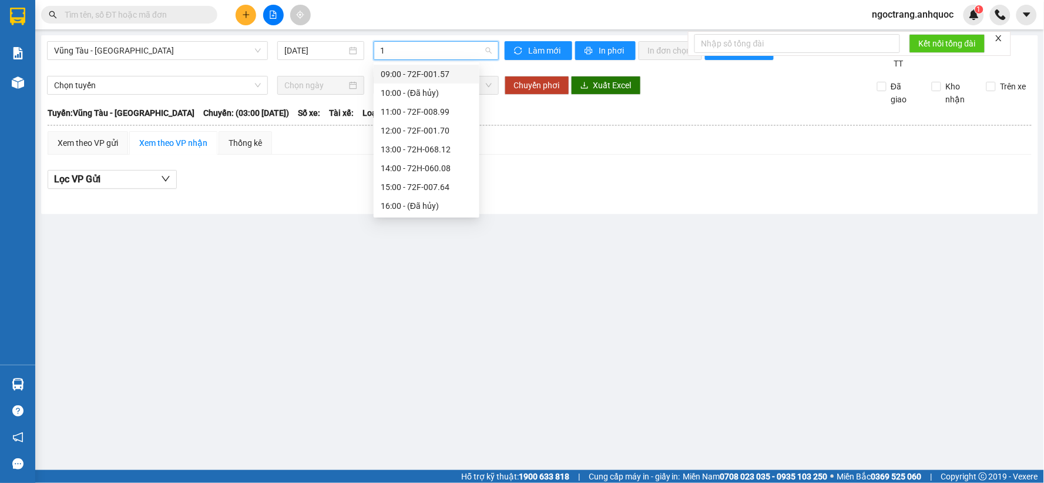
type input "15"
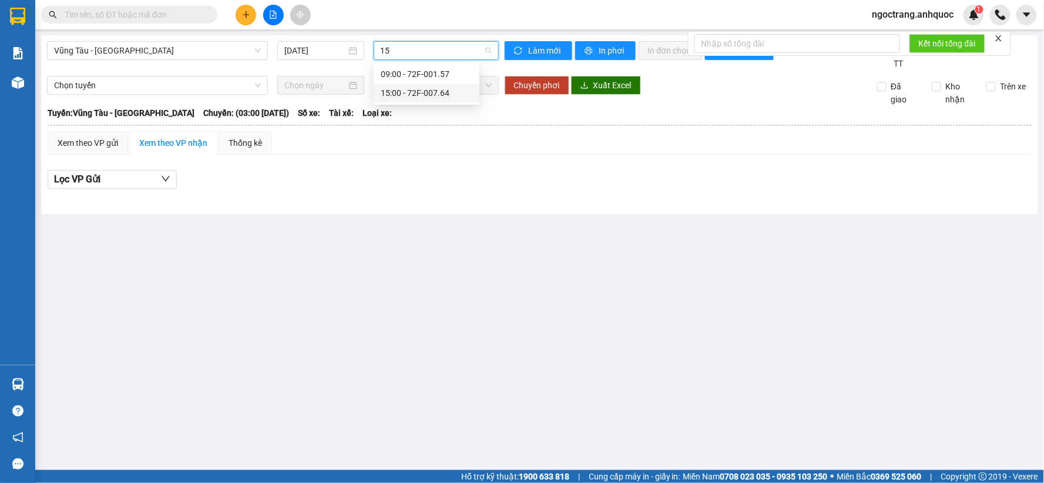
click at [431, 97] on div "15:00 - 72F-007.64" at bounding box center [427, 92] width 92 height 13
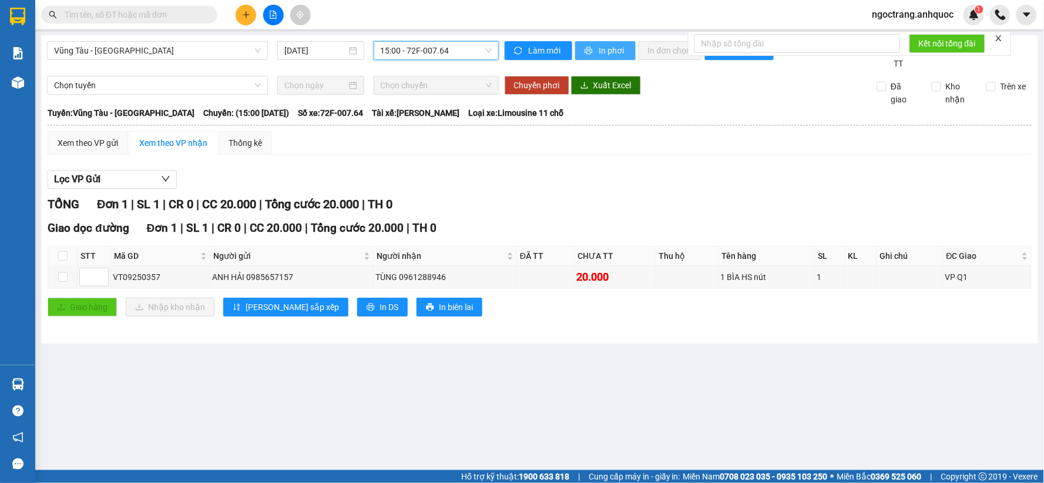
click at [609, 51] on span "In phơi" at bounding box center [612, 50] width 27 height 13
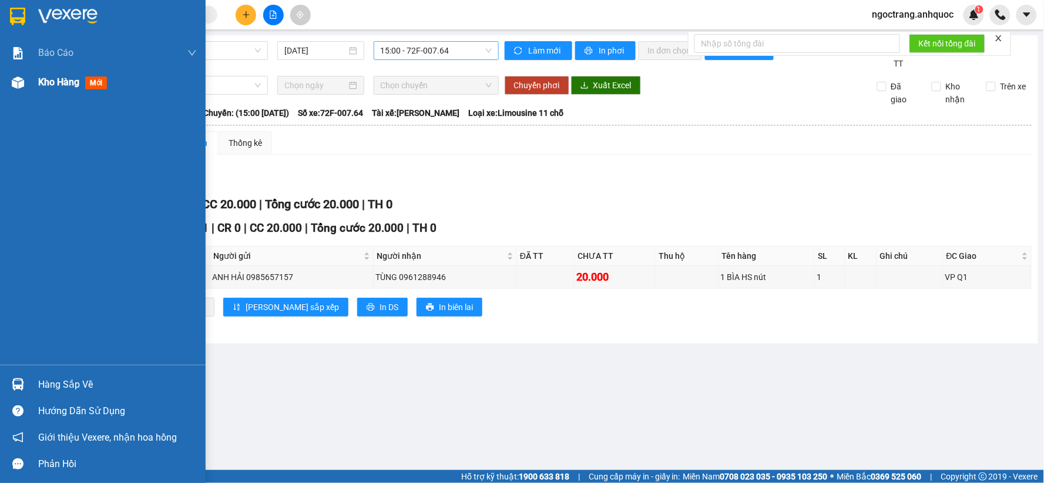
click at [57, 85] on span "Kho hàng" at bounding box center [58, 81] width 41 height 11
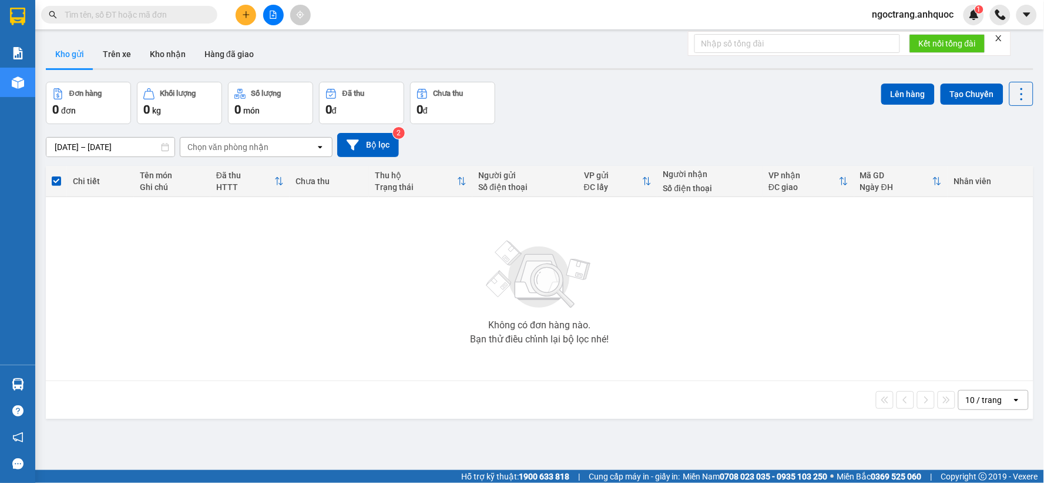
click at [59, 60] on button "Kho gửi" at bounding box center [70, 54] width 48 height 28
click at [167, 57] on button "Kho nhận" at bounding box center [167, 54] width 55 height 28
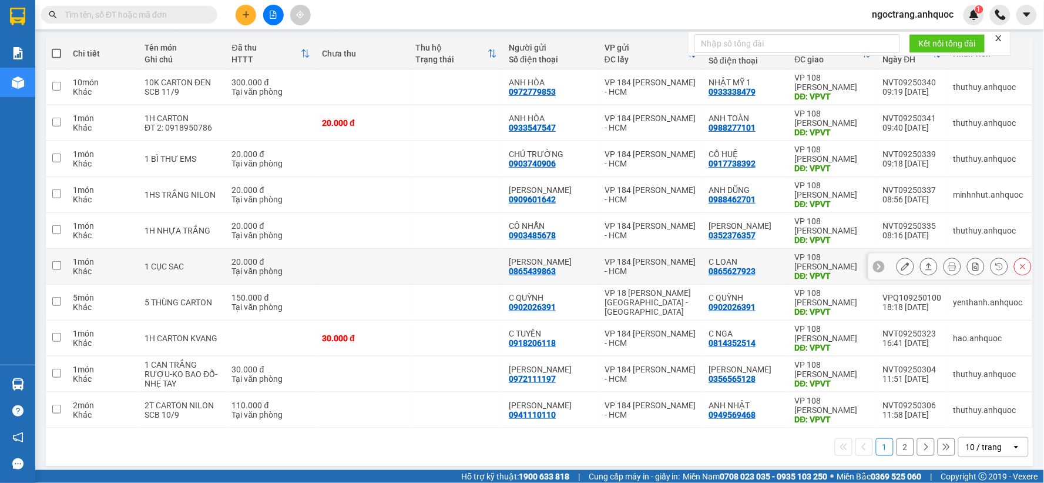
scroll to position [135, 0]
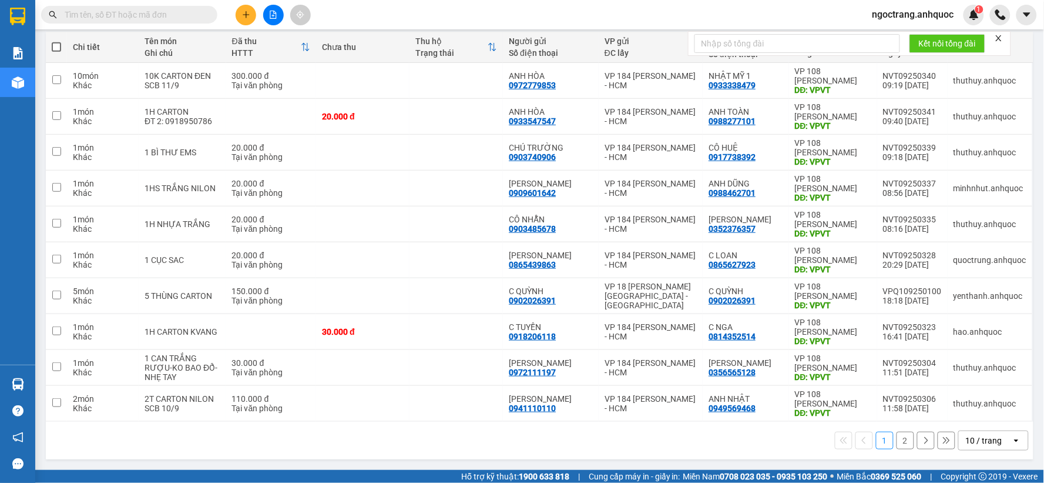
click at [986, 447] on div "10 / trang" at bounding box center [985, 440] width 53 height 19
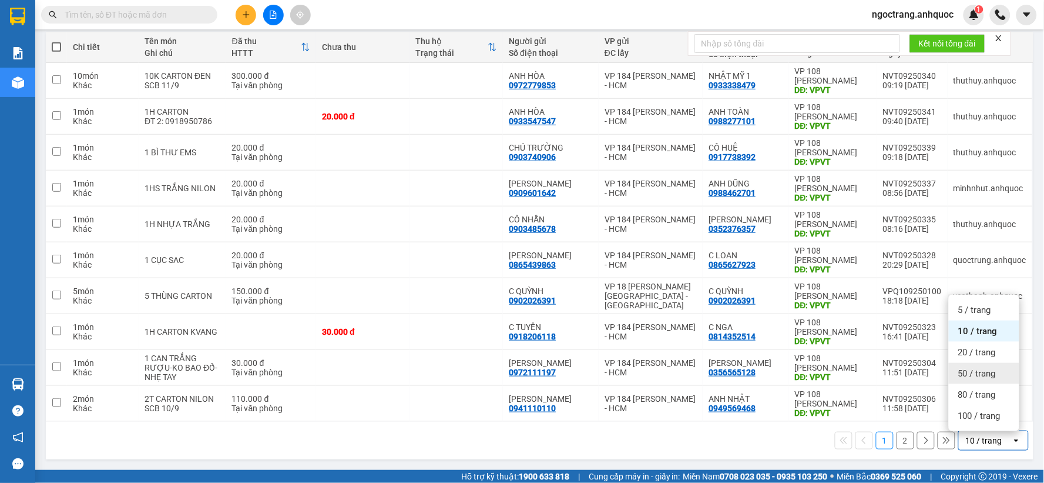
click at [982, 373] on span "50 / trang" at bounding box center [978, 373] width 38 height 12
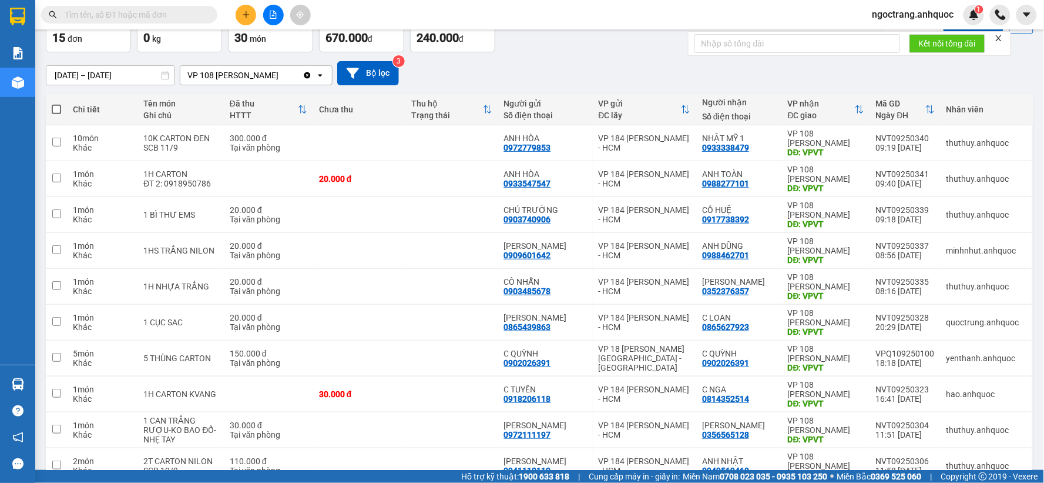
scroll to position [0, 0]
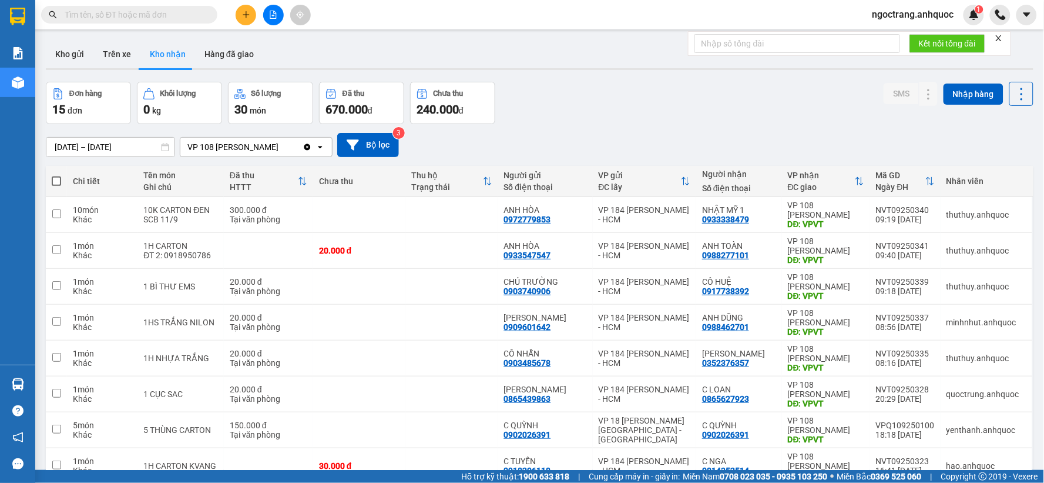
click at [273, 15] on icon "file-add" at bounding box center [273, 15] width 8 height 8
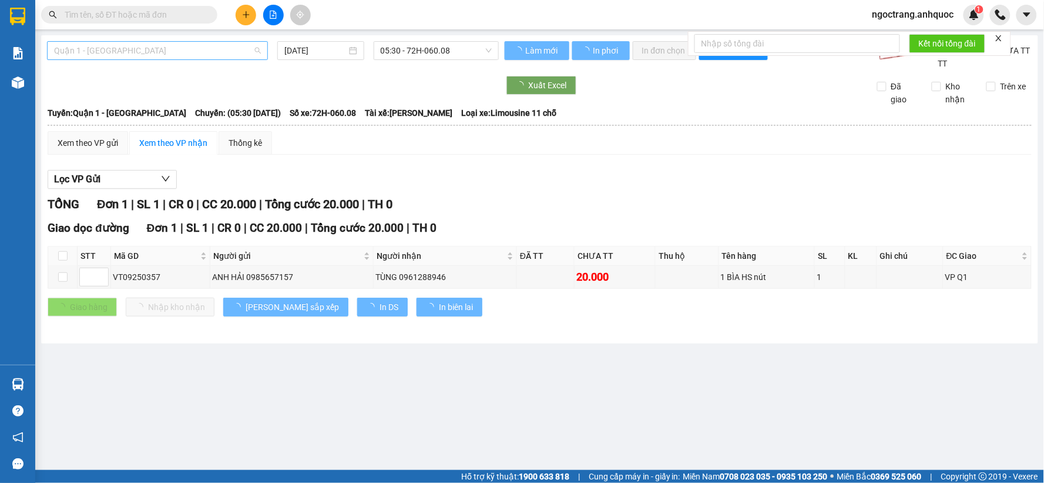
click at [133, 48] on span "Quận 1 - [GEOGRAPHIC_DATA]" at bounding box center [157, 51] width 207 height 18
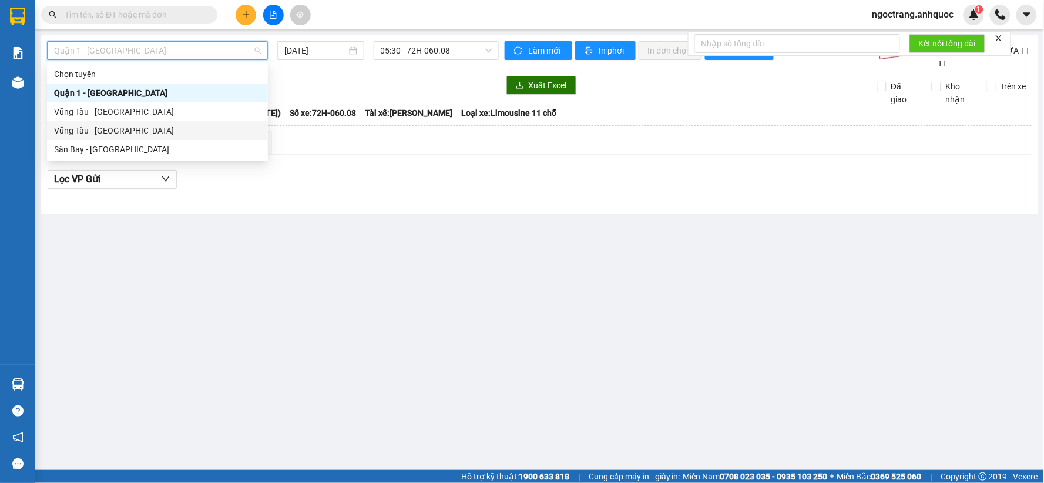
click at [93, 130] on div "Vũng Tàu - [GEOGRAPHIC_DATA]" at bounding box center [157, 130] width 207 height 13
type input "[DATE]"
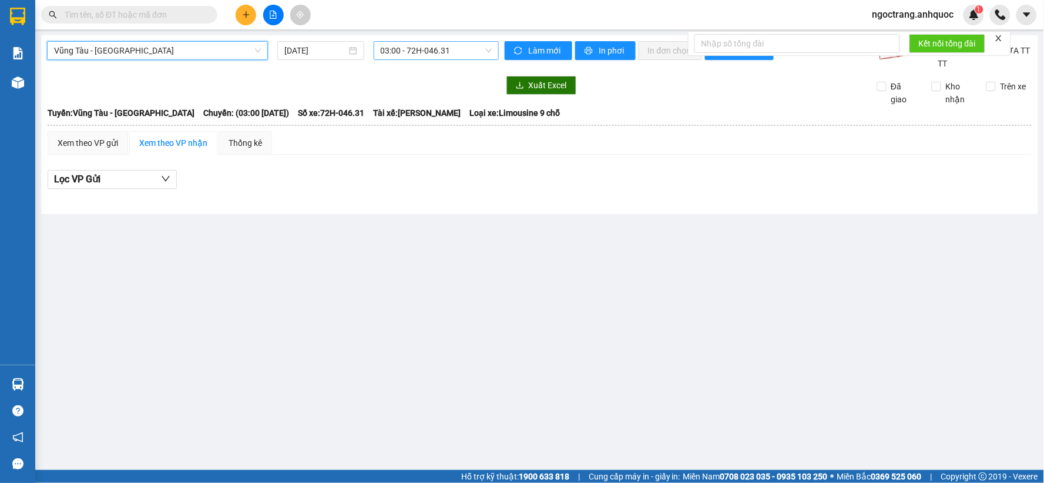
click at [422, 47] on span "03:00 - 72H-046.31" at bounding box center [436, 51] width 111 height 18
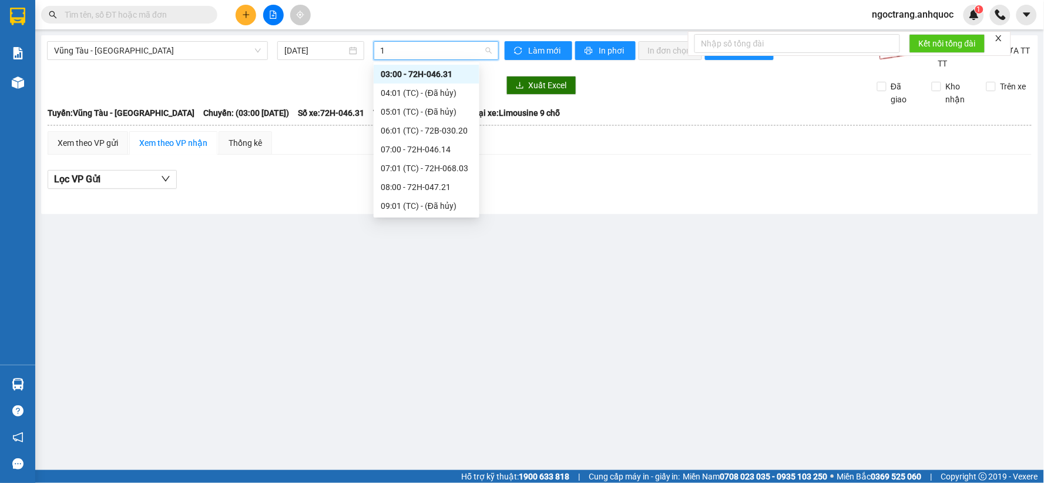
type input "15"
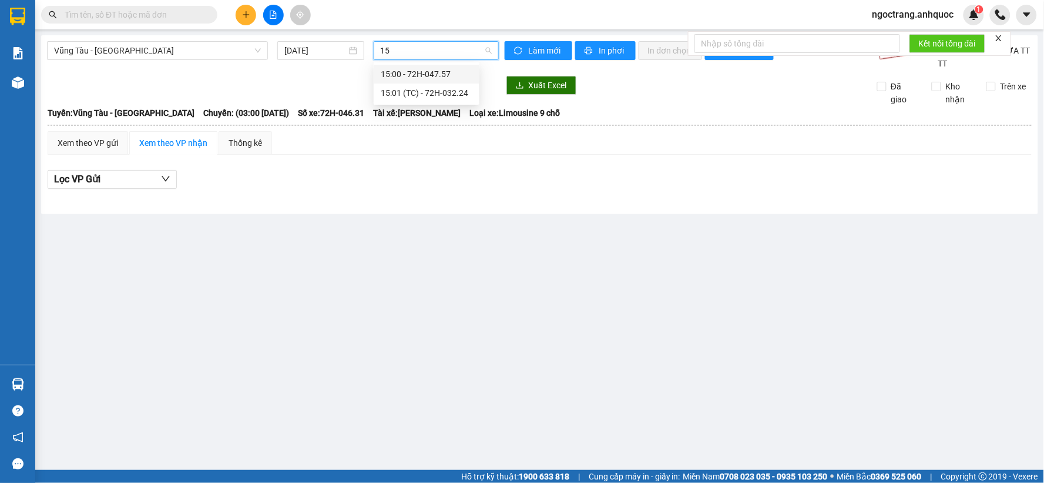
click at [435, 75] on div "15:00 - 72H-047.57" at bounding box center [427, 74] width 92 height 13
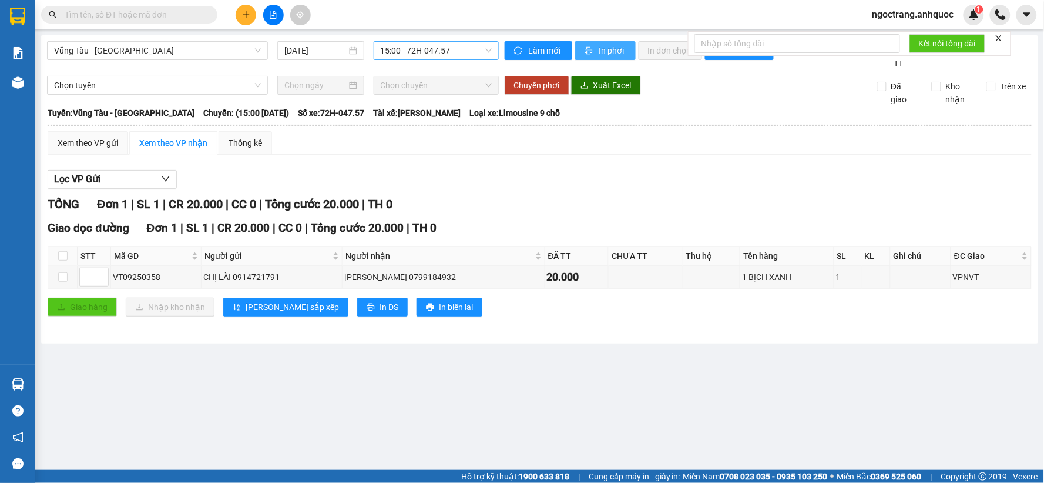
click at [611, 54] on span "In phơi" at bounding box center [612, 50] width 27 height 13
click at [249, 19] on button at bounding box center [246, 15] width 21 height 21
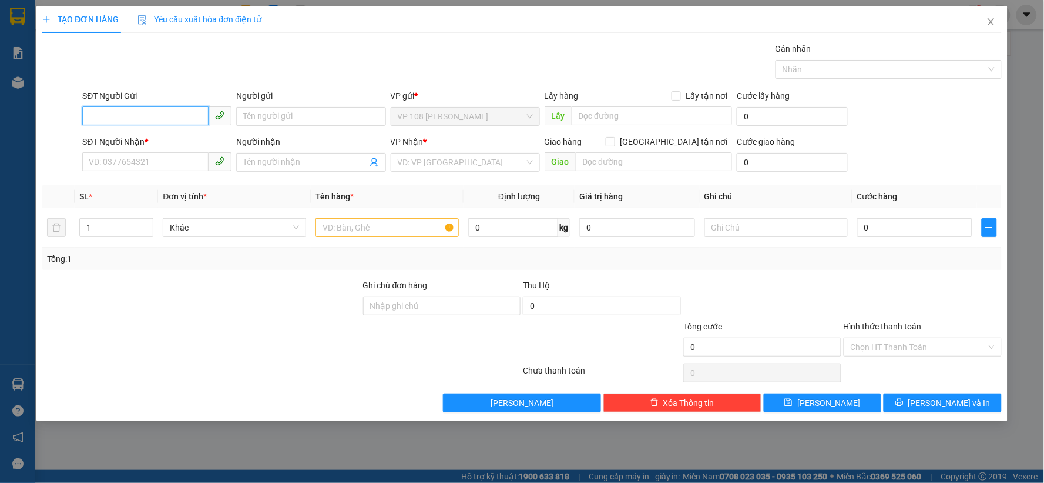
click at [172, 118] on input "SĐT Người Gửi" at bounding box center [145, 115] width 126 height 19
click at [162, 148] on div "0939234667 - [PERSON_NAME]" at bounding box center [156, 139] width 149 height 19
type input "0939234667"
type input "[PERSON_NAME]"
type input "0909085420"
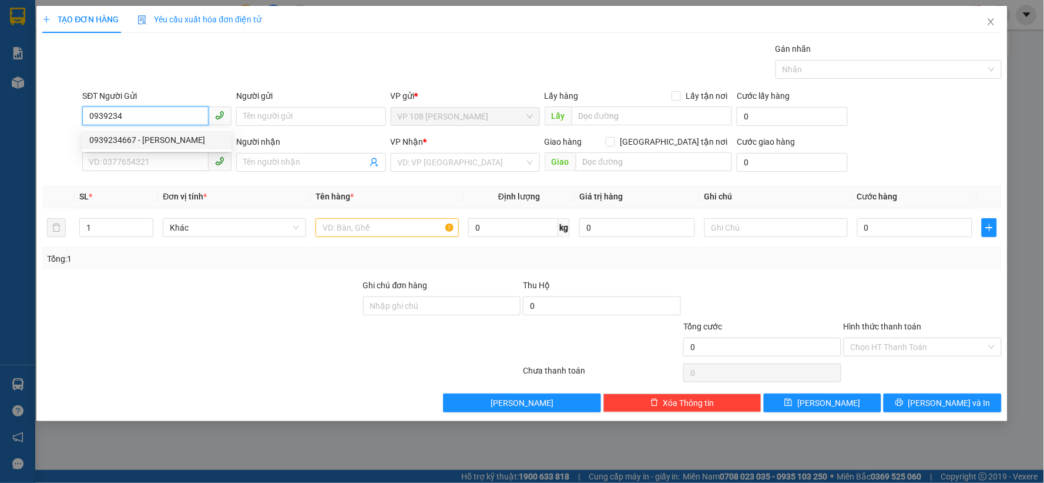
type input "THANH VIPPOST"
type input "VPNVT"
type input "TM 11/9 THỦY"
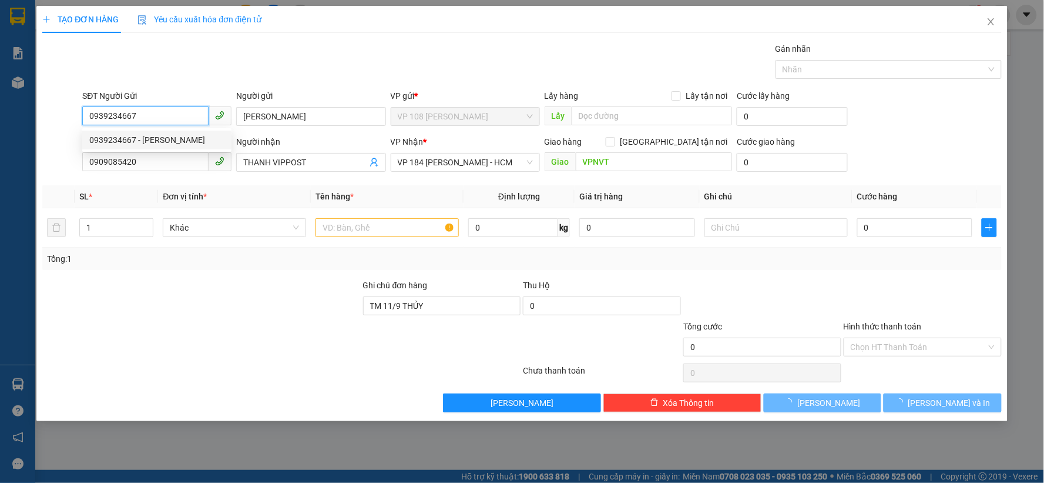
type input "20.000"
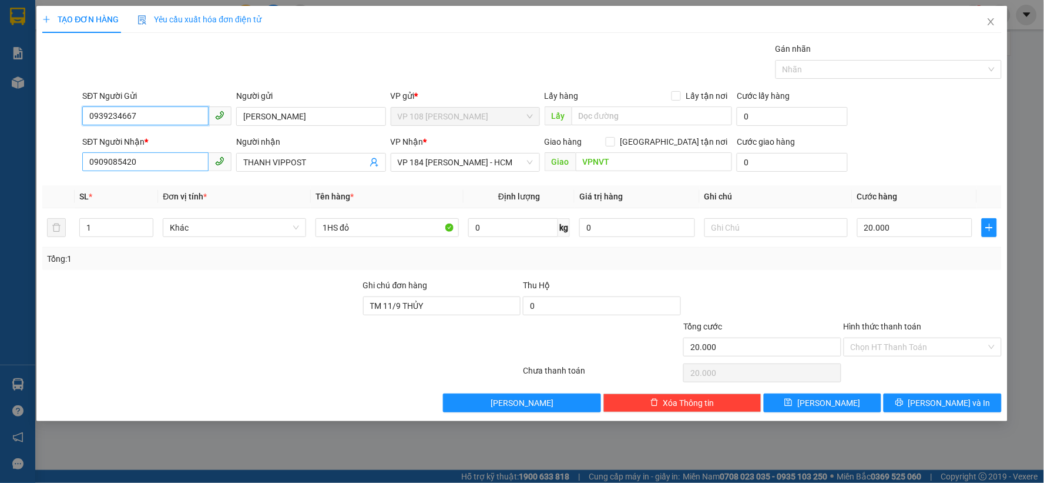
type input "0939234667"
drag, startPoint x: 161, startPoint y: 163, endPoint x: 45, endPoint y: 163, distance: 115.8
click at [45, 163] on div "SĐT Người Nhận * 0909085420 0909085420 Người nhận THANH VIPPOST VP Nhận * VP 18…" at bounding box center [522, 155] width 962 height 41
type input "0916123509"
click at [145, 189] on div "0916123509 - NHÃ" at bounding box center [156, 185] width 135 height 13
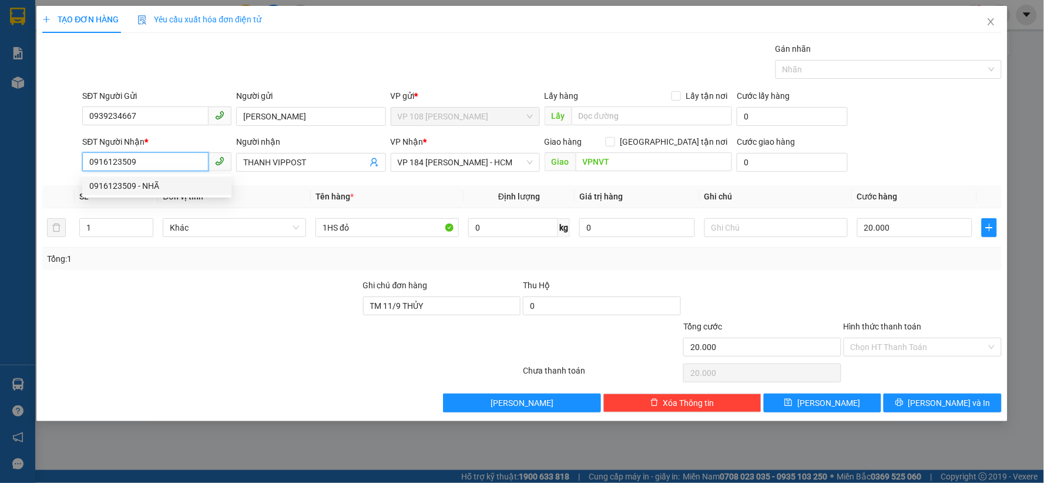
type input "NHÃ"
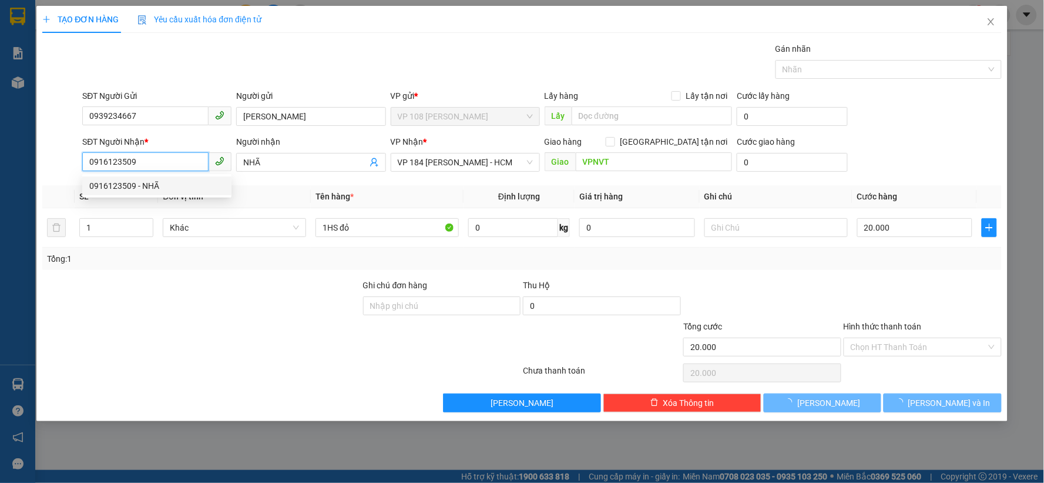
type input "30.000"
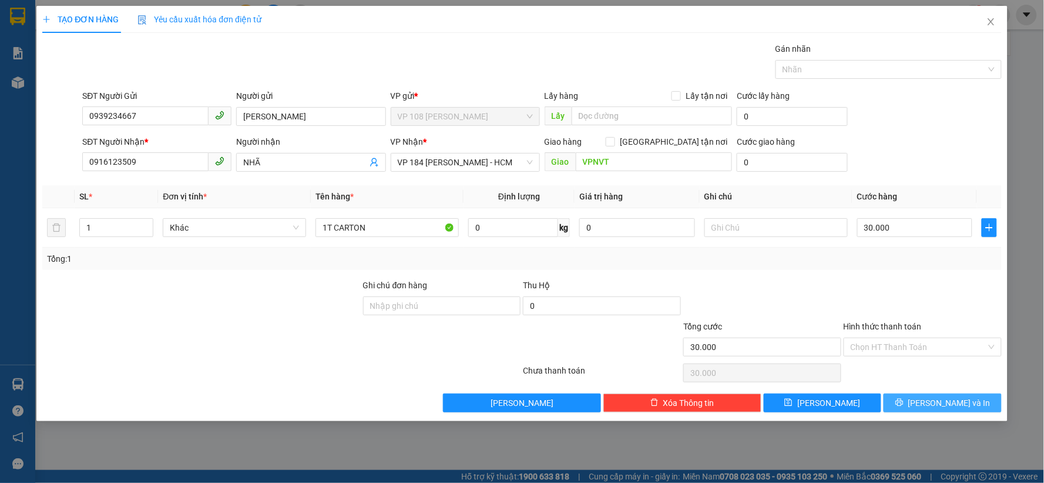
click at [905, 404] on button "[PERSON_NAME] và In" at bounding box center [943, 402] width 118 height 19
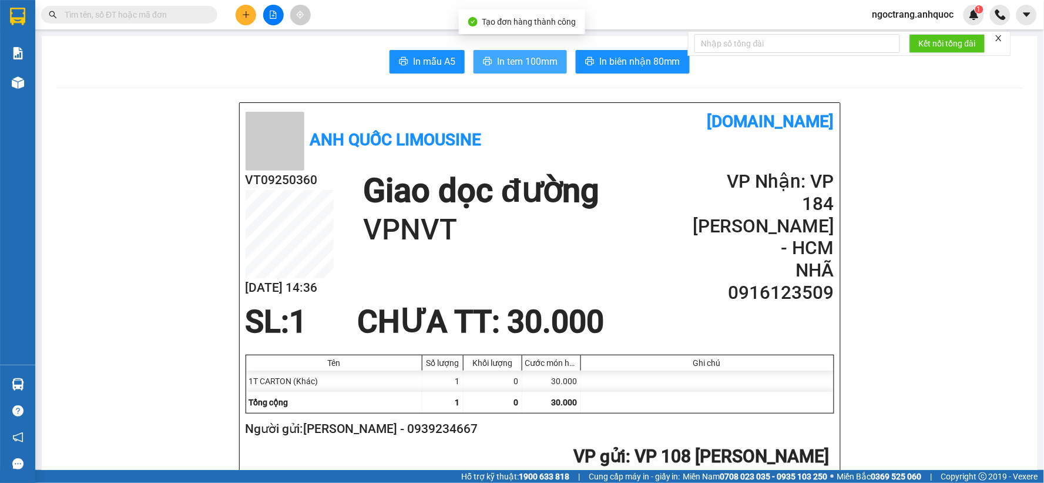
click at [502, 50] on button "In tem 100mm" at bounding box center [520, 62] width 93 height 24
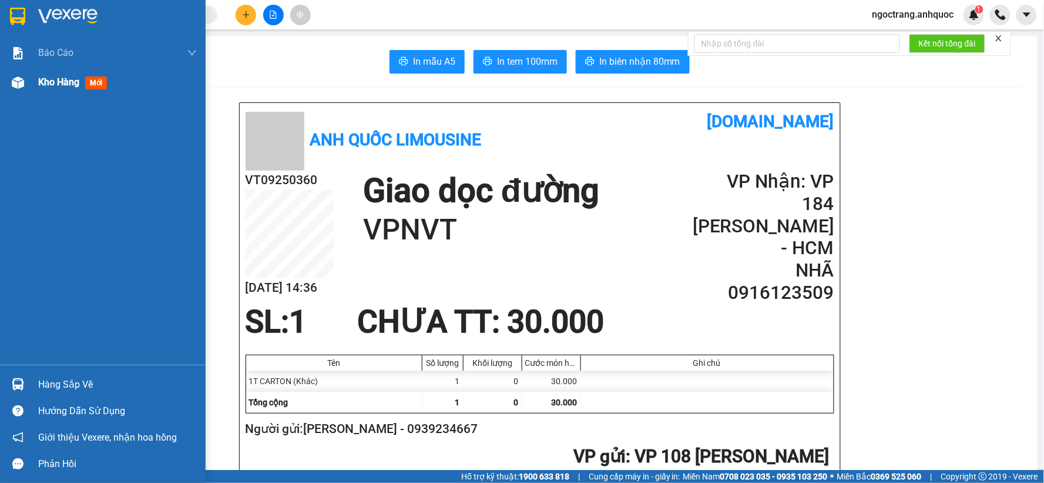
click at [55, 85] on span "Kho hàng" at bounding box center [58, 81] width 41 height 11
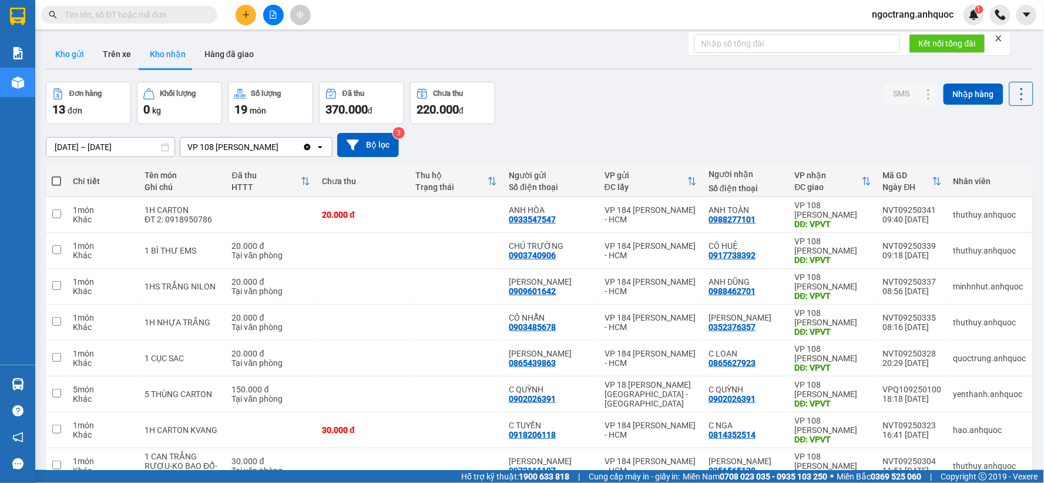
click at [65, 57] on button "Kho gửi" at bounding box center [70, 54] width 48 height 28
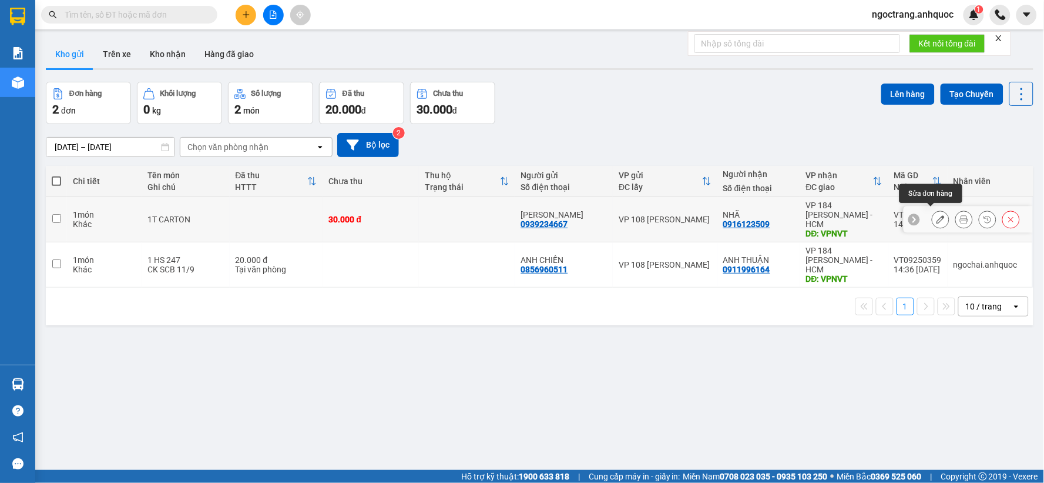
click at [937, 215] on icon at bounding box center [941, 219] width 8 height 8
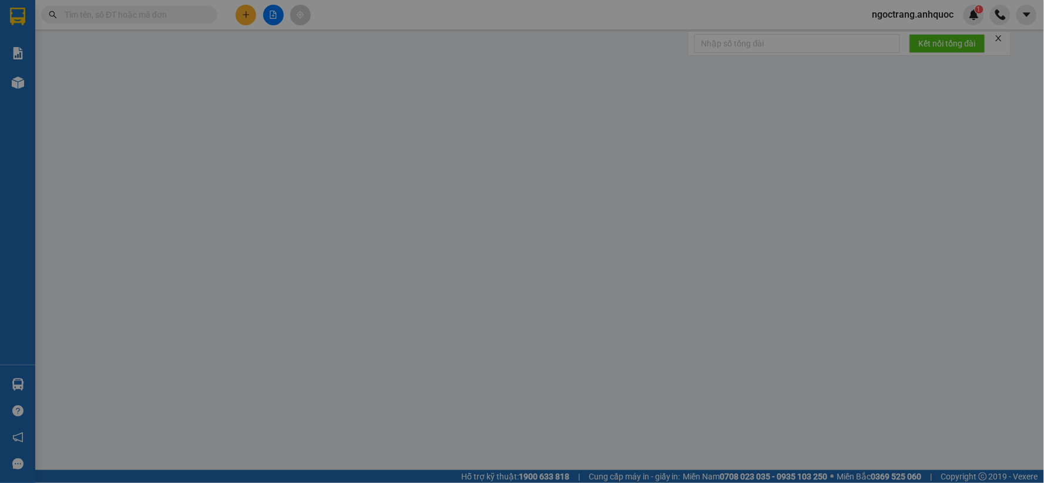
type input "0939234667"
type input "[PERSON_NAME]"
type input "0916123509"
type input "NHÃ"
type input "VPNVT"
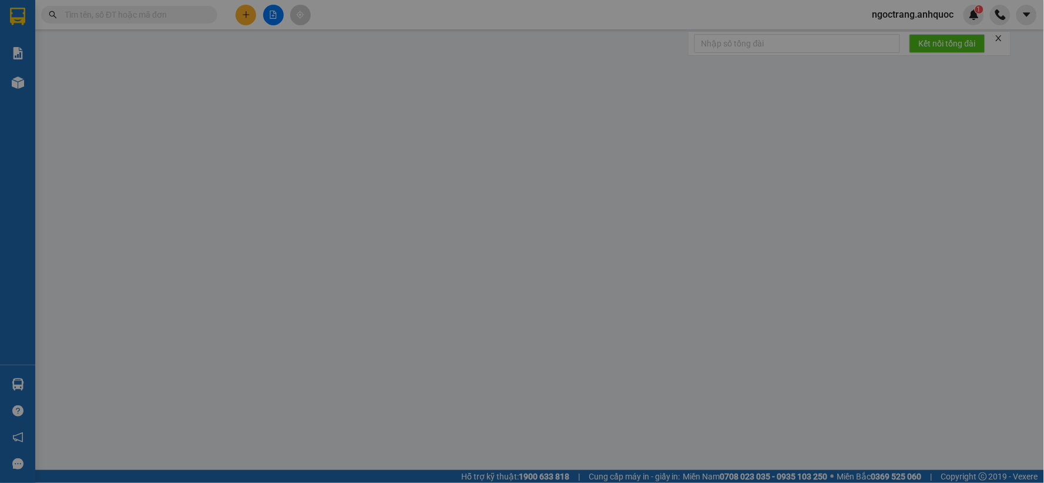
type input "30.000"
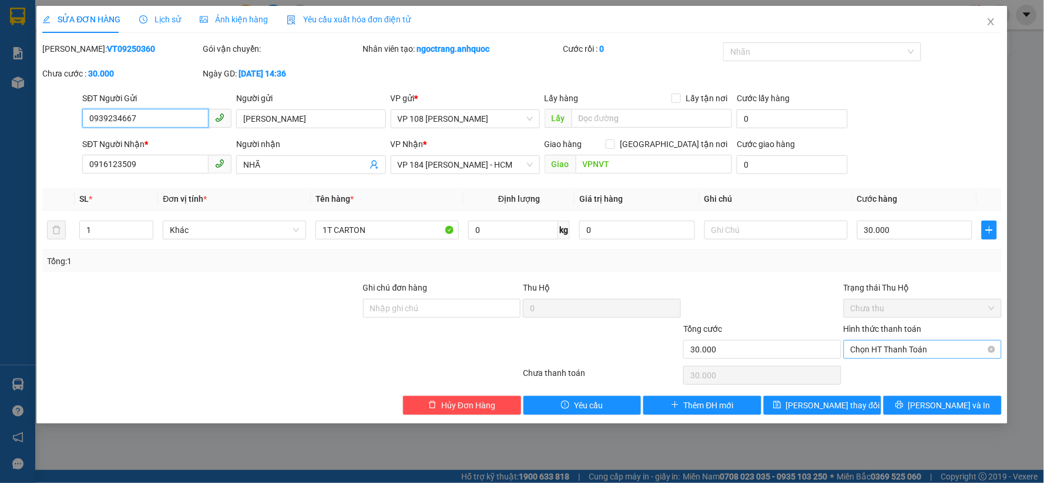
click at [909, 350] on span "Chọn HT Thanh Toán" at bounding box center [923, 349] width 144 height 18
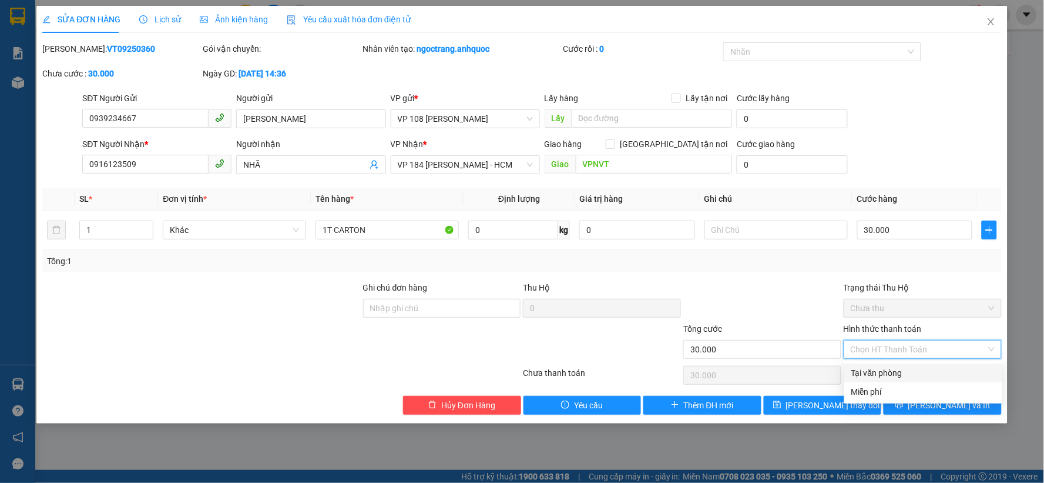
click at [891, 376] on div "Tại văn phòng" at bounding box center [924, 372] width 144 height 13
type input "0"
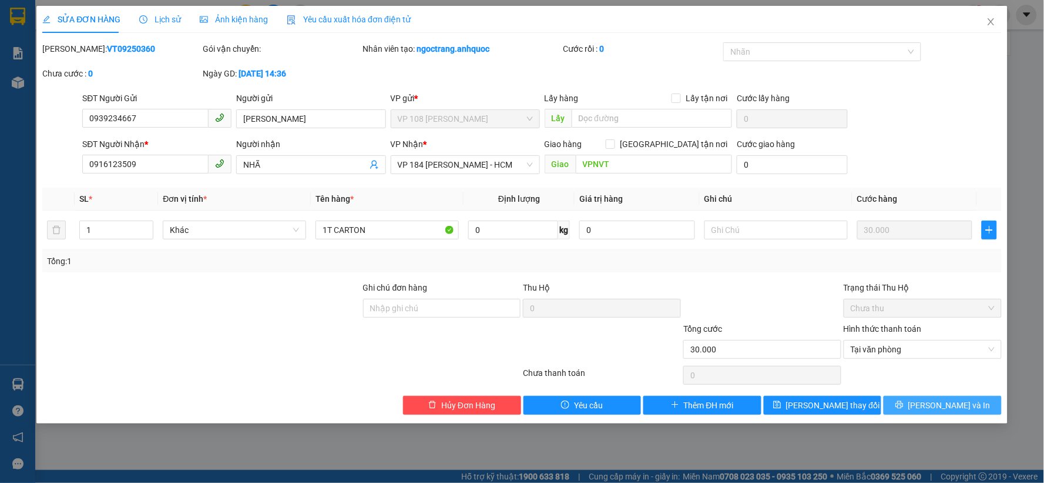
click at [904, 406] on icon "printer" at bounding box center [900, 404] width 8 height 8
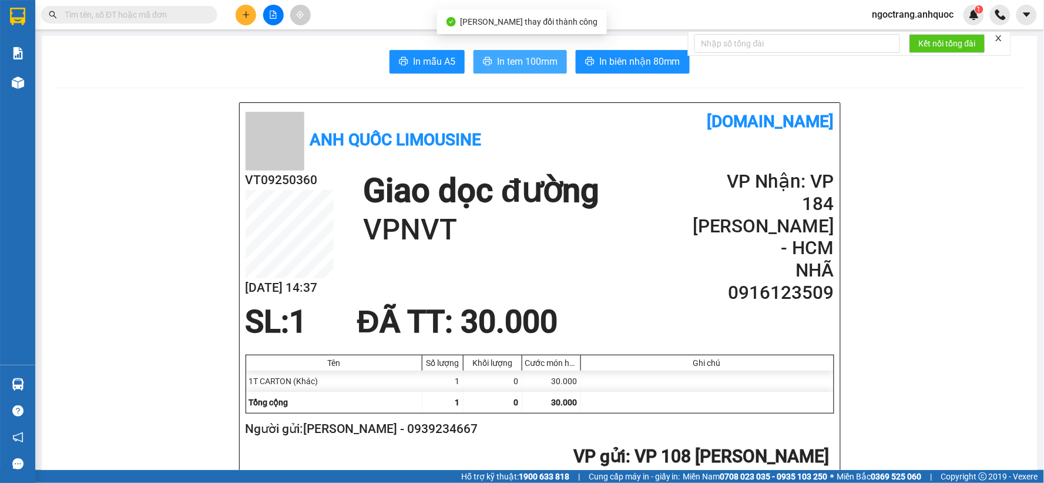
click at [542, 65] on span "In tem 100mm" at bounding box center [527, 61] width 61 height 15
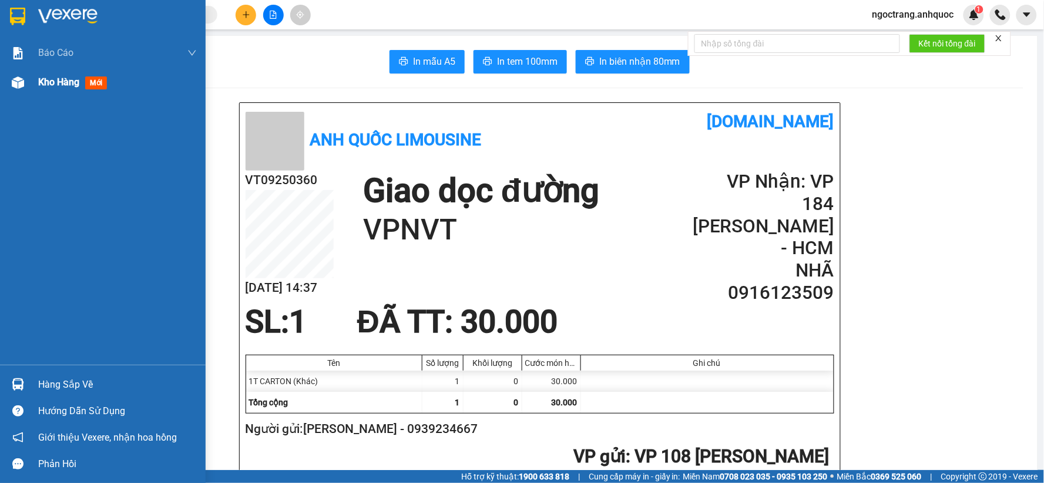
click at [83, 83] on div "Kho hàng mới" at bounding box center [74, 82] width 73 height 15
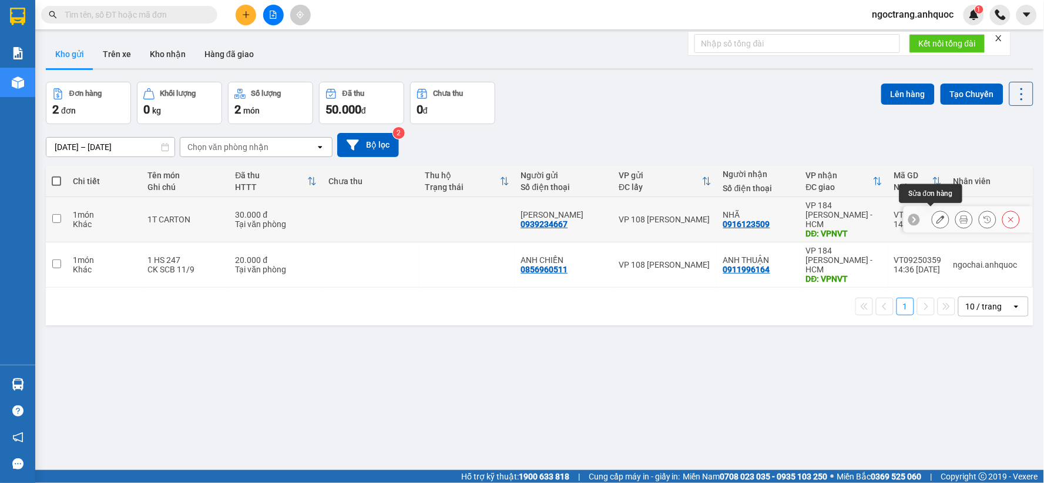
click at [937, 215] on icon at bounding box center [941, 219] width 8 height 8
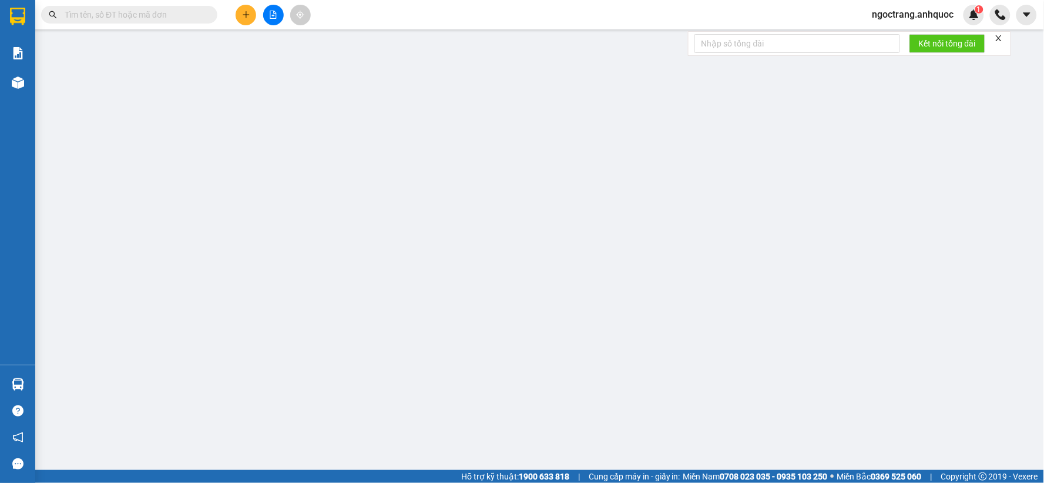
type input "0939234667"
type input "[PERSON_NAME]"
type input "0916123509"
type input "NHÃ"
type input "VPNVT"
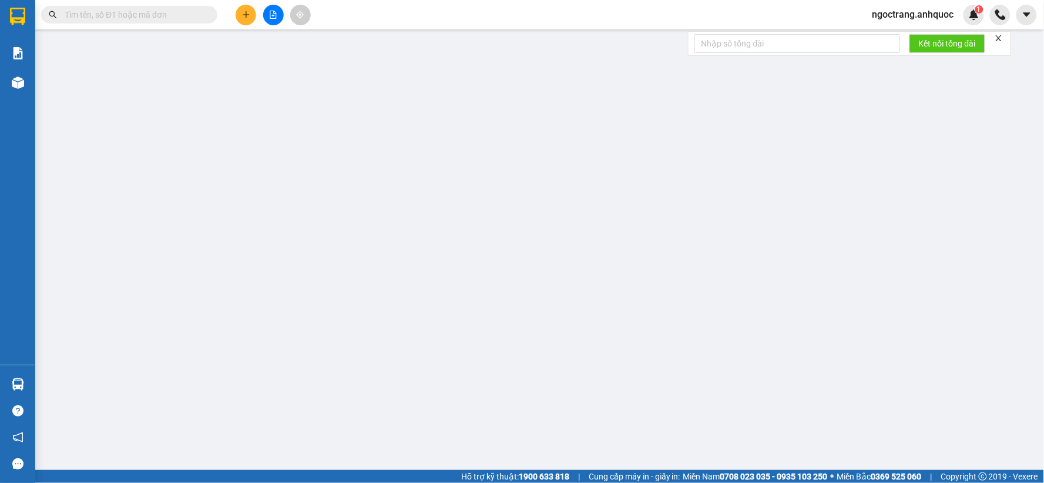
type input "30.000"
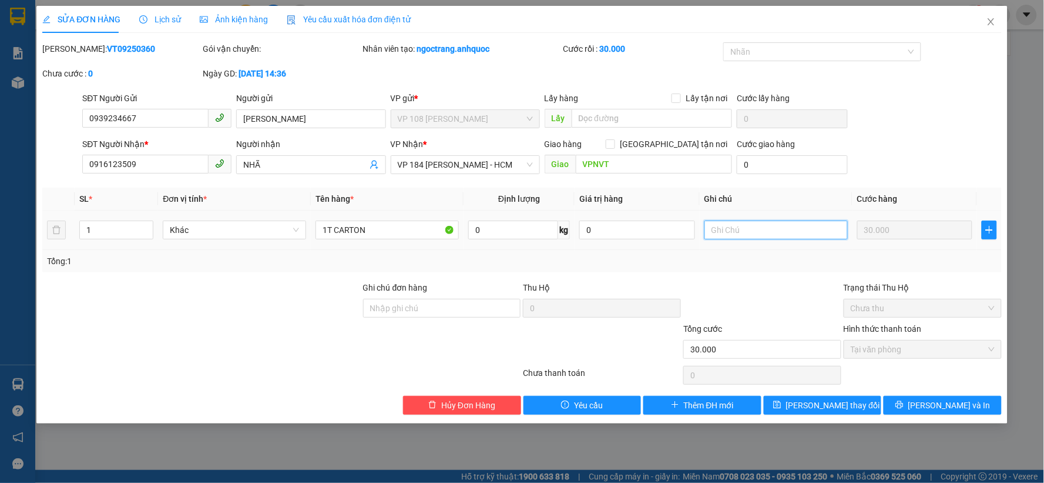
click at [791, 231] on input "text" at bounding box center [776, 229] width 143 height 19
type input "CK SCB 11/9"
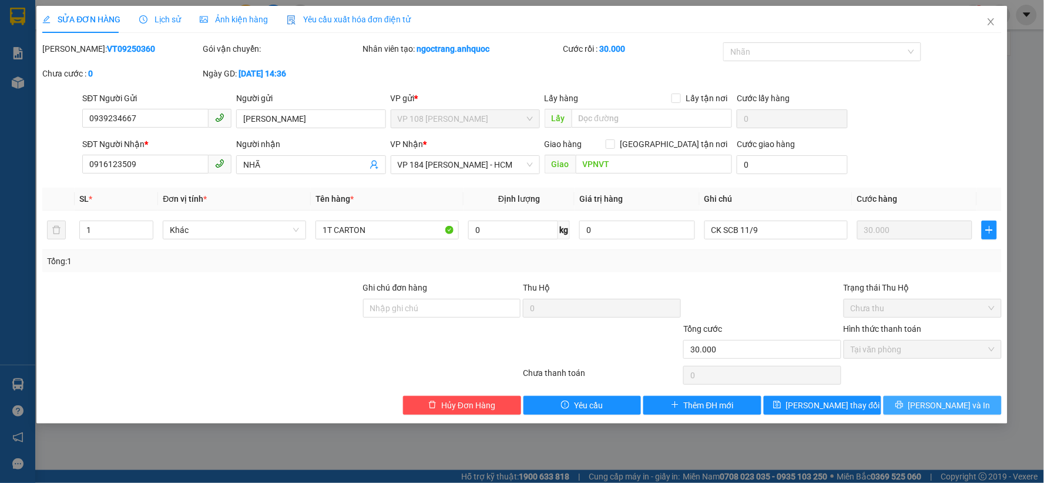
click at [906, 408] on button "[PERSON_NAME] và In" at bounding box center [943, 405] width 118 height 19
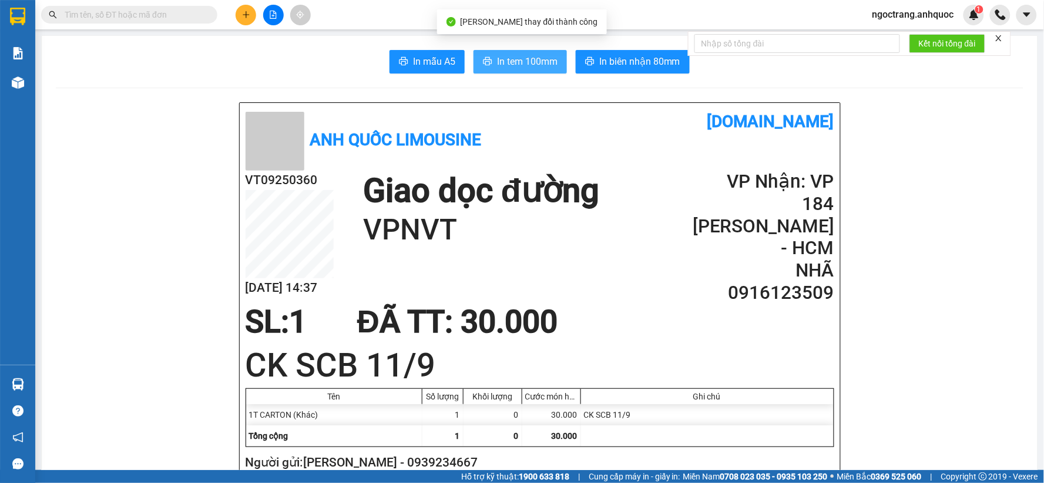
click at [532, 55] on span "In tem 100mm" at bounding box center [527, 61] width 61 height 15
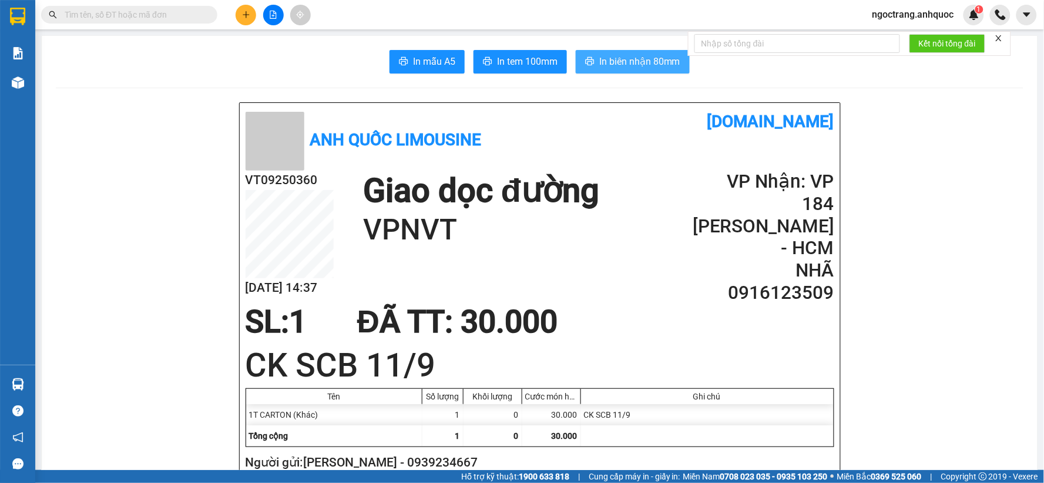
click at [623, 55] on span "In biên nhận 80mm" at bounding box center [639, 61] width 81 height 15
click at [644, 71] on button "In biên nhận 80mm" at bounding box center [633, 62] width 114 height 24
click at [997, 37] on icon "close" at bounding box center [999, 38] width 8 height 8
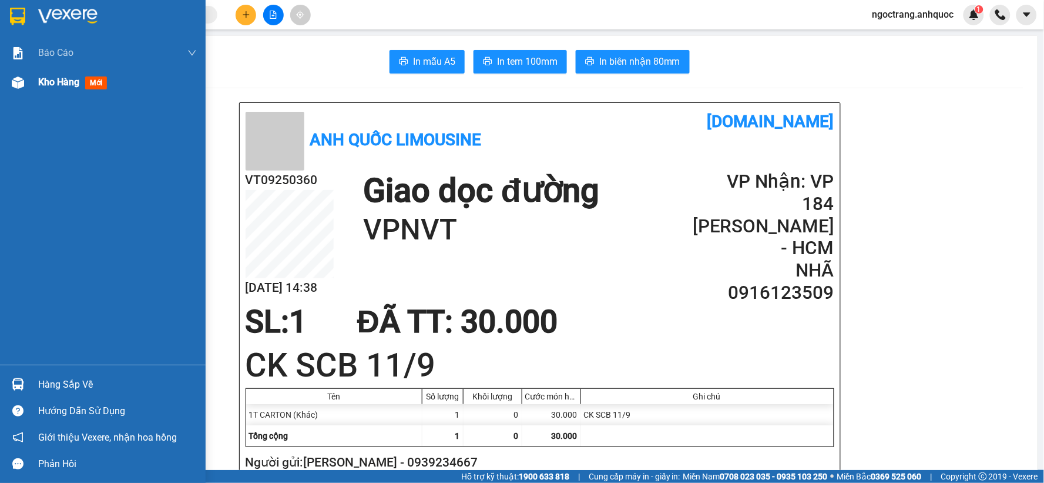
click at [47, 85] on span "Kho hàng" at bounding box center [58, 81] width 41 height 11
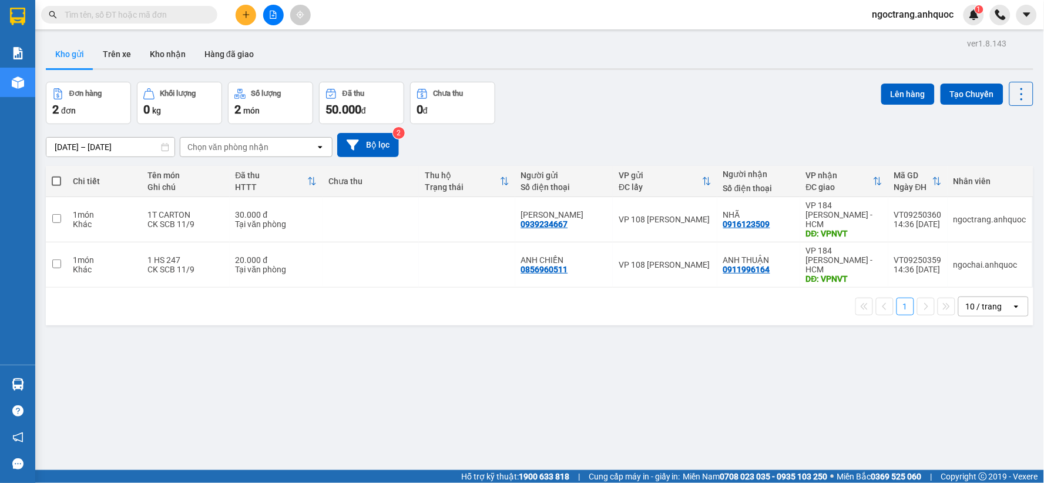
click at [61, 184] on th at bounding box center [56, 181] width 21 height 31
click at [59, 180] on span at bounding box center [56, 180] width 9 height 9
click at [56, 175] on input "checkbox" at bounding box center [56, 175] width 0 height 0
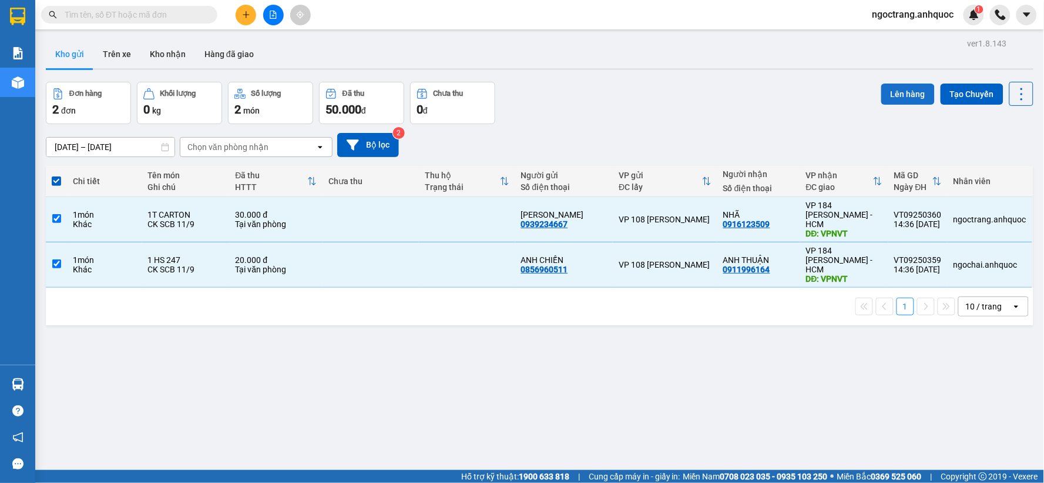
click at [910, 99] on button "Lên hàng" at bounding box center [908, 93] width 53 height 21
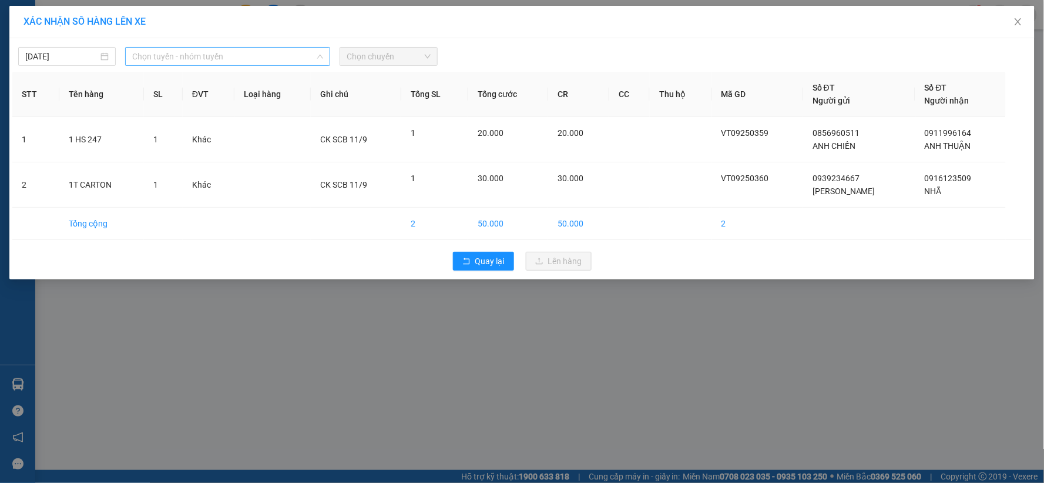
click at [233, 59] on span "Chọn tuyến - nhóm tuyến" at bounding box center [227, 57] width 191 height 18
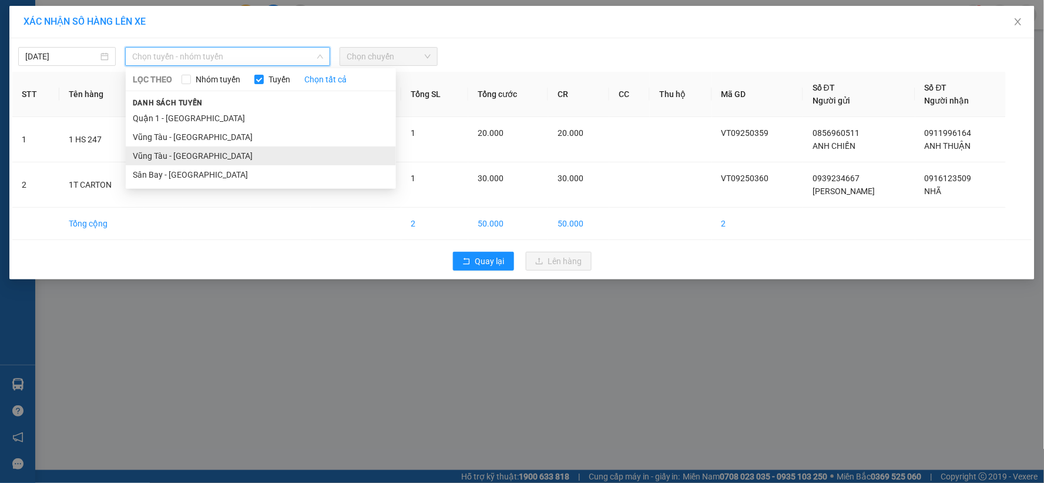
click at [189, 157] on li "Vũng Tàu - [GEOGRAPHIC_DATA]" at bounding box center [261, 155] width 270 height 19
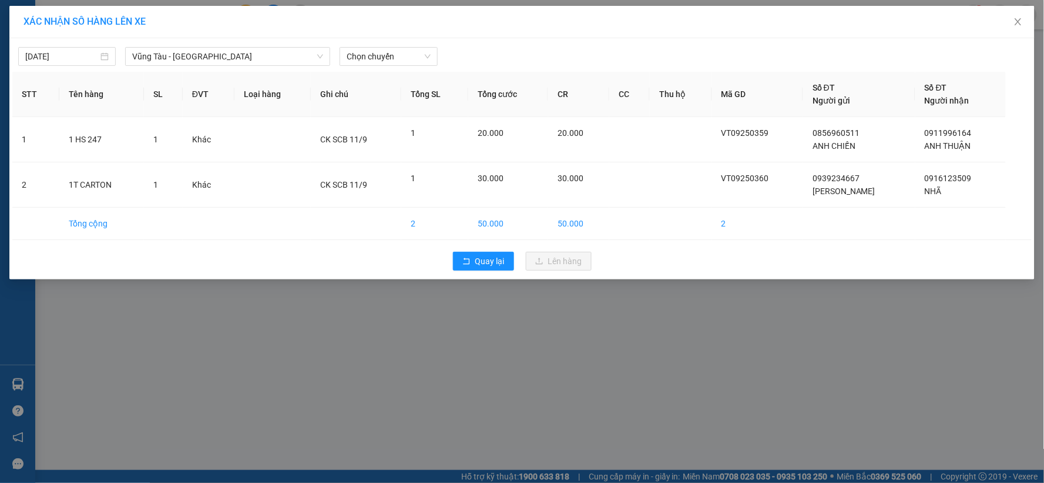
click at [398, 66] on div "Chọn chuyến" at bounding box center [388, 56] width 107 height 19
click at [400, 60] on span "Chọn chuyến" at bounding box center [388, 57] width 83 height 18
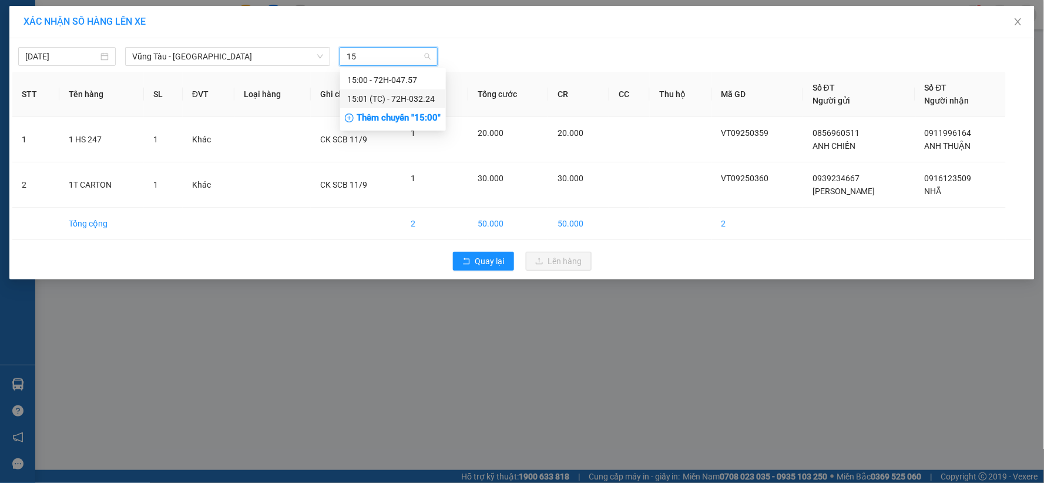
click at [400, 101] on div "15:01 (TC) - 72H-032.24" at bounding box center [393, 98] width 92 height 13
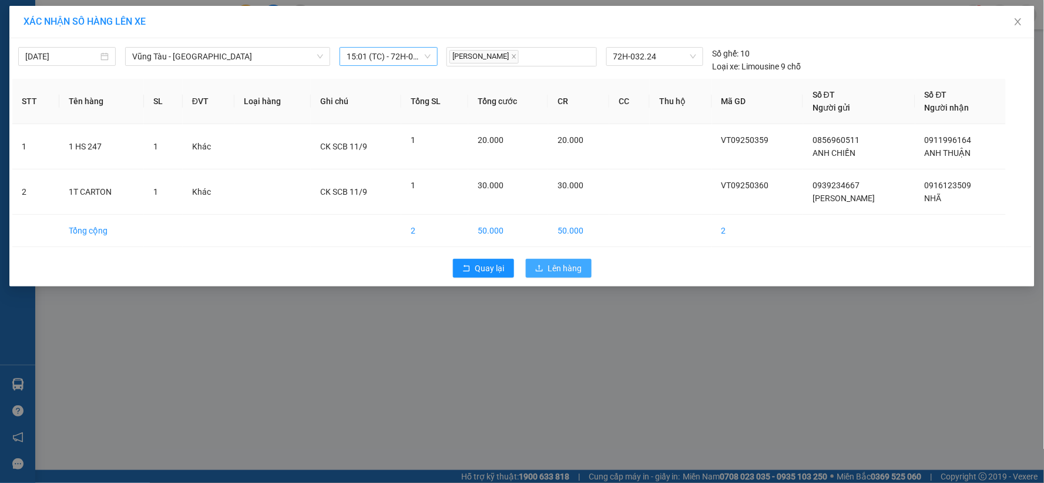
click at [568, 272] on span "Lên hàng" at bounding box center [565, 268] width 34 height 13
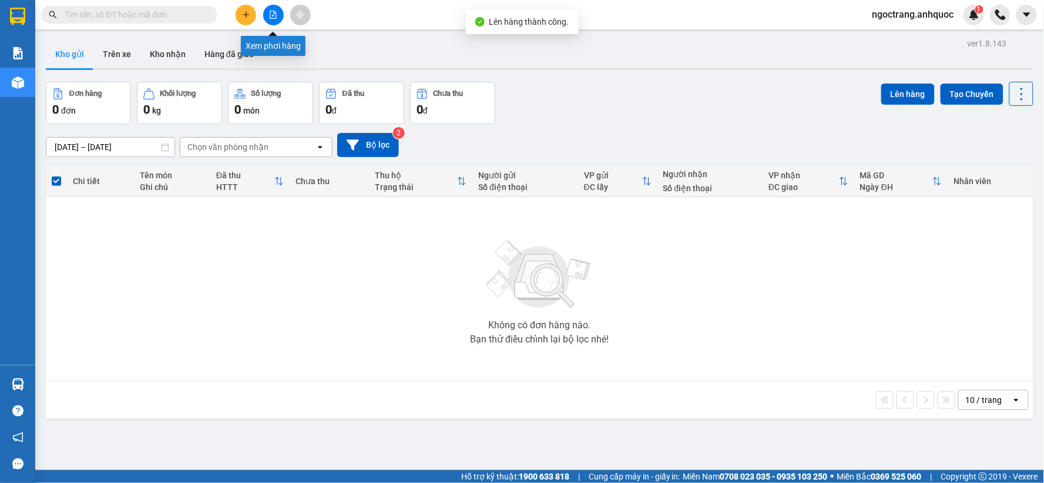
click at [270, 12] on icon "file-add" at bounding box center [273, 15] width 6 height 8
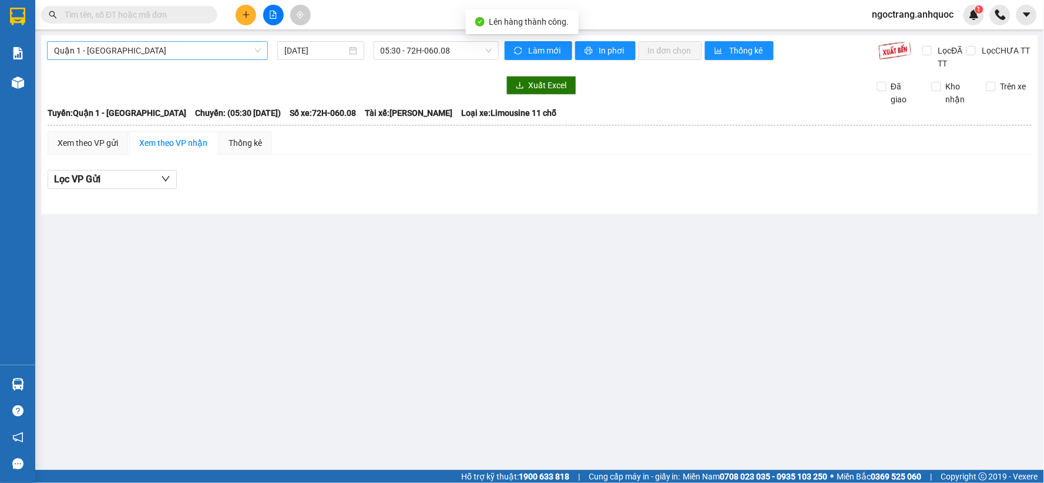
click at [173, 51] on span "Quận 1 - [GEOGRAPHIC_DATA]" at bounding box center [157, 51] width 207 height 18
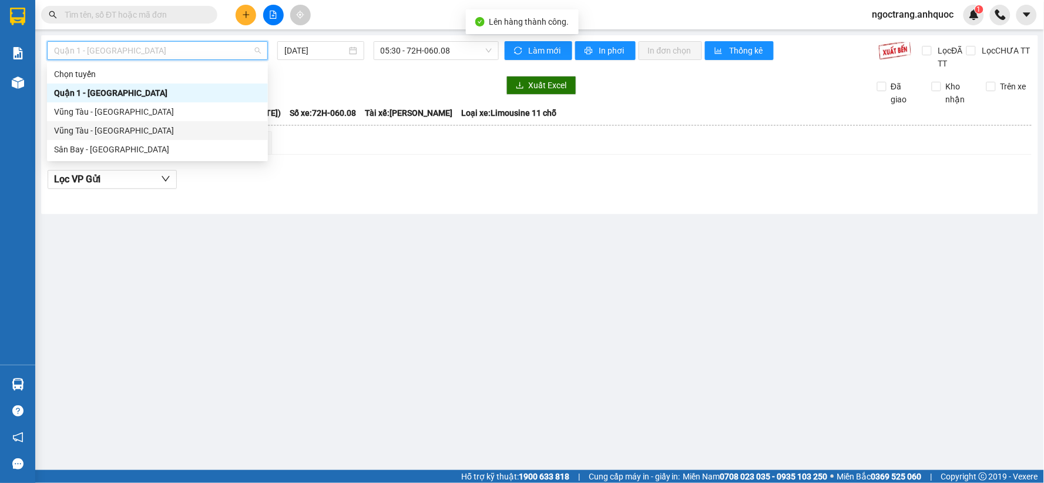
click at [132, 130] on div "Vũng Tàu - [GEOGRAPHIC_DATA]" at bounding box center [157, 130] width 207 height 13
type input "[DATE]"
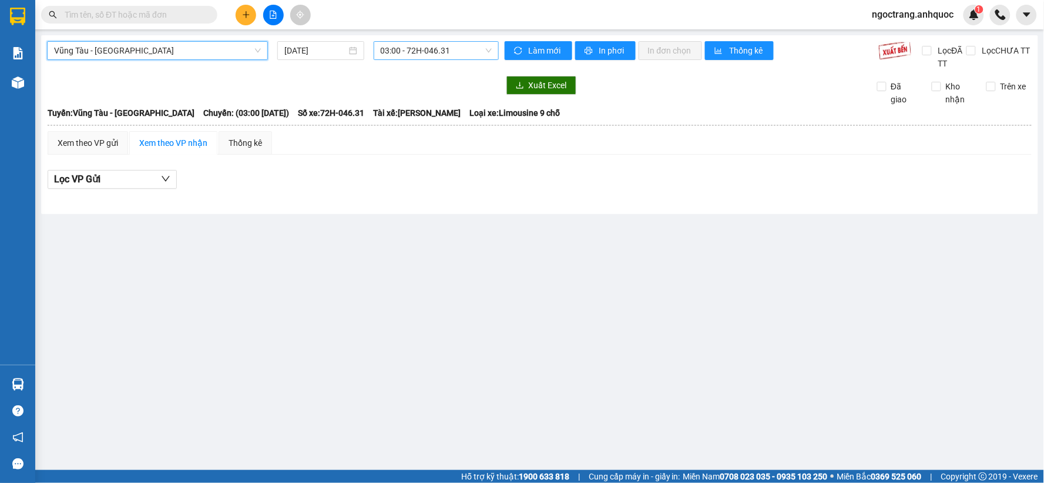
drag, startPoint x: 427, startPoint y: 56, endPoint x: 437, endPoint y: 48, distance: 13.3
click at [431, 55] on span "03:00 - 72H-046.31" at bounding box center [436, 51] width 111 height 18
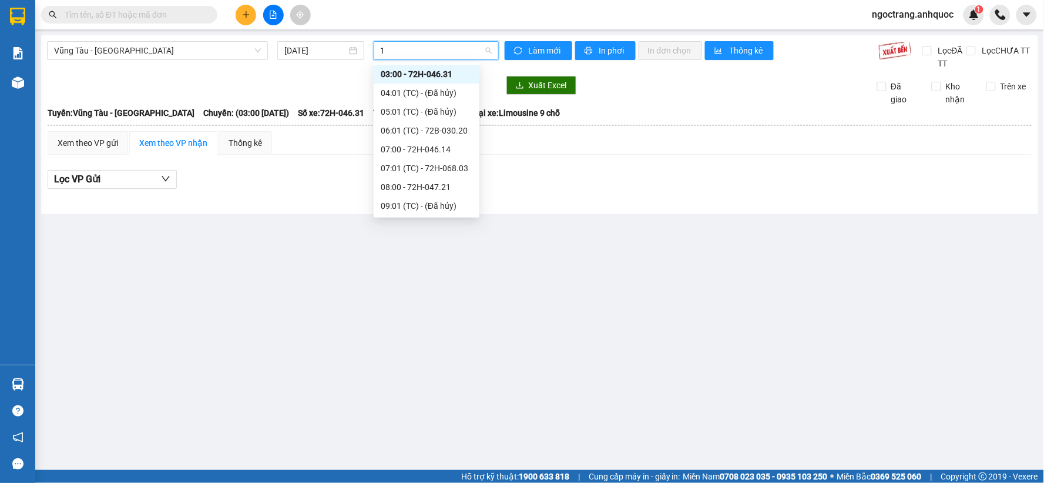
type input "15"
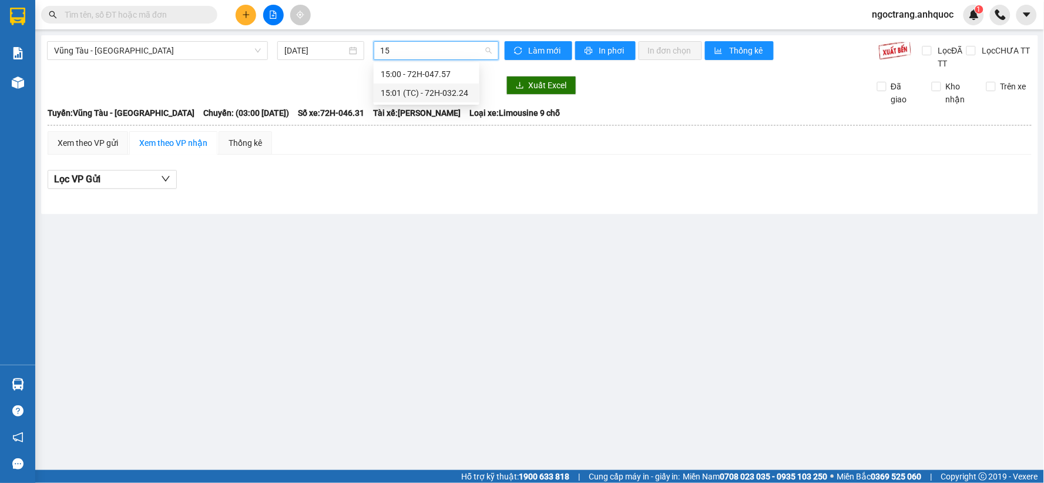
click at [444, 92] on div "15:01 (TC) - 72H-032.24" at bounding box center [427, 92] width 92 height 13
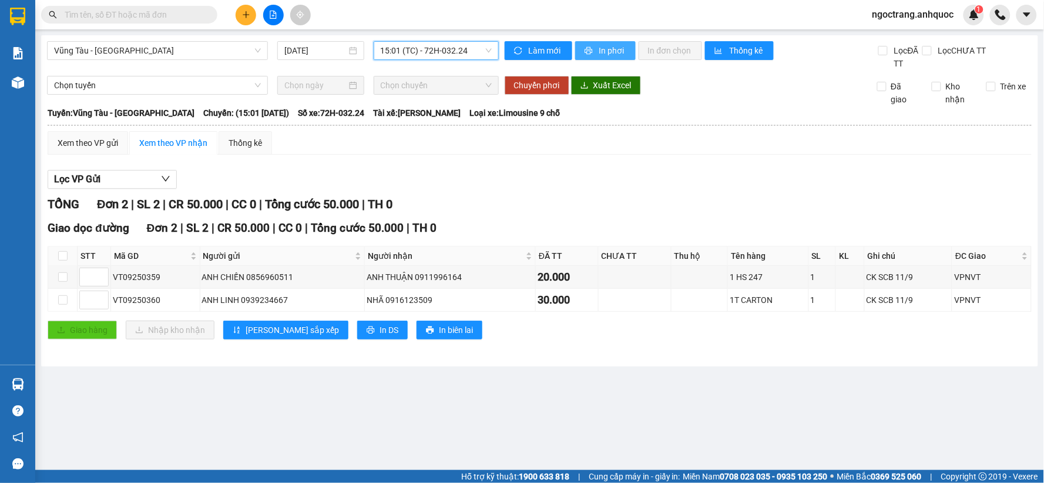
click at [606, 52] on span "In phơi" at bounding box center [612, 50] width 27 height 13
click at [607, 50] on span "In phơi" at bounding box center [612, 50] width 27 height 13
drag, startPoint x: 441, startPoint y: 300, endPoint x: 384, endPoint y: 304, distance: 57.1
click at [384, 304] on div "NHÃ 0916123509" at bounding box center [450, 299] width 167 height 13
click at [296, 294] on div "ANH LINH 0939234667" at bounding box center [282, 299] width 161 height 13
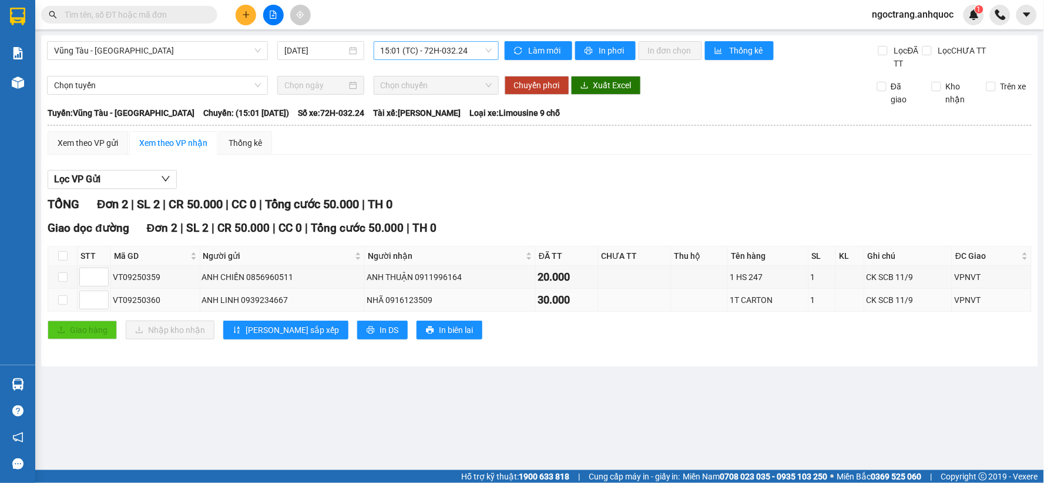
drag, startPoint x: 296, startPoint y: 299, endPoint x: 241, endPoint y: 304, distance: 54.9
click at [241, 304] on div "ANH LINH 0939234667" at bounding box center [282, 299] width 161 height 13
drag, startPoint x: 168, startPoint y: 304, endPoint x: 109, endPoint y: 304, distance: 58.8
click at [109, 304] on tr "VT09250360 ANH LINH 0939234667 NHÃ 0916123509 30.000 1T CARTON 1 CK SCB 11/9 VP…" at bounding box center [540, 300] width 984 height 23
